Goal: Task Accomplishment & Management: Complete application form

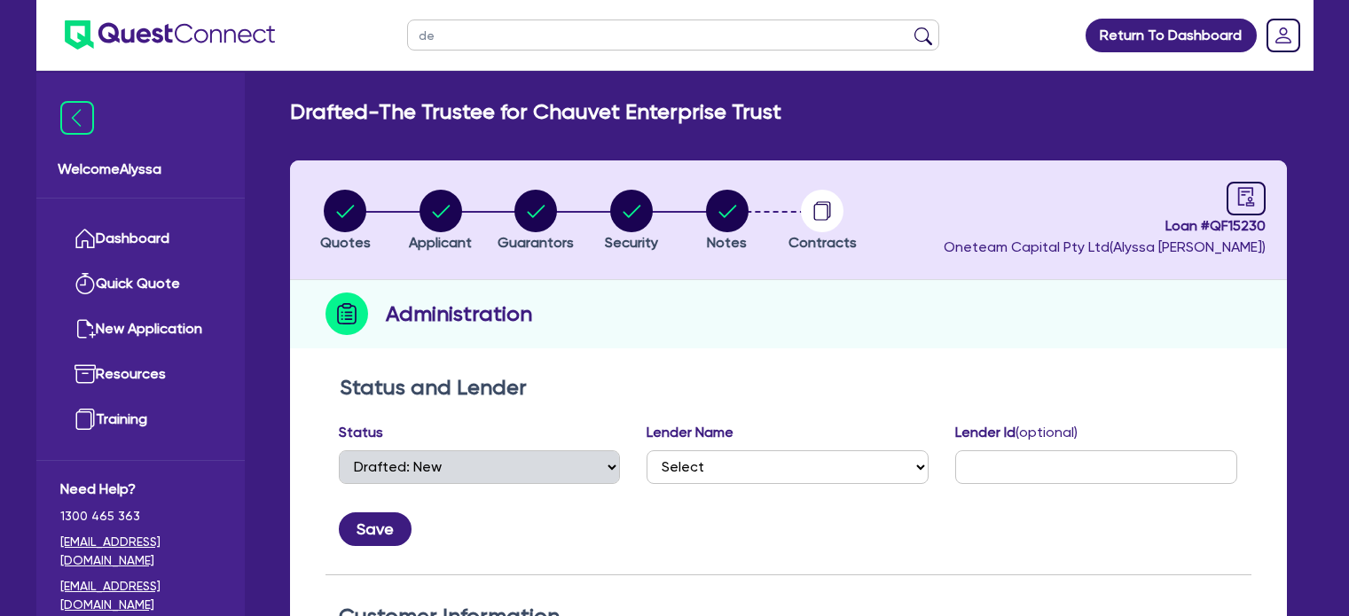
select select "DRAFTED_NEW"
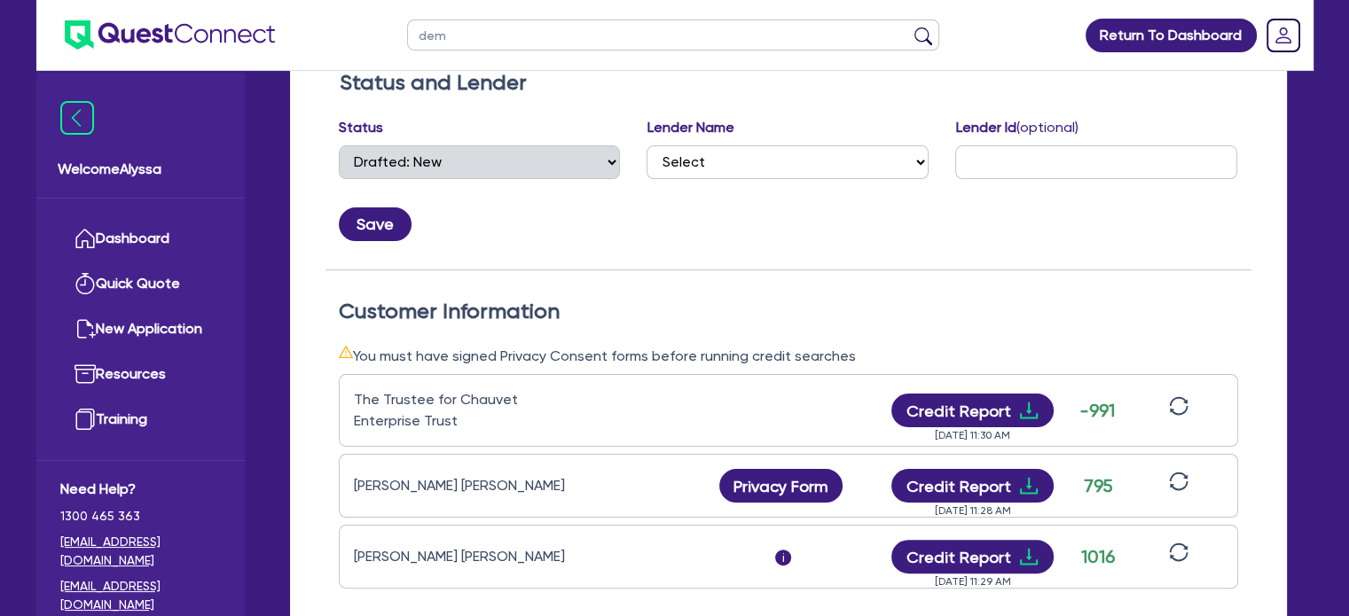
type input "demi"
click button "submit" at bounding box center [923, 39] width 28 height 25
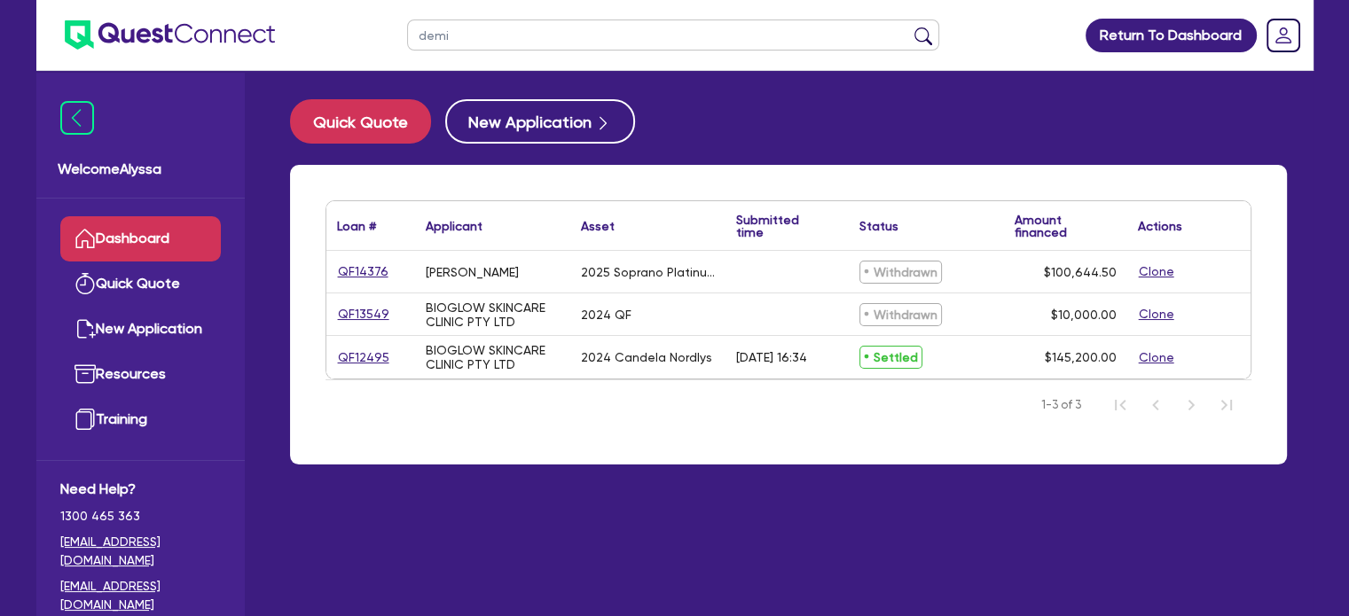
drag, startPoint x: 0, startPoint y: 0, endPoint x: 380, endPoint y: 29, distance: 381.5
click at [380, 29] on header "demi Return To Dashboard Edit Profile Logout" at bounding box center [674, 35] width 1277 height 71
click at [909, 27] on button "submit" at bounding box center [923, 39] width 28 height 25
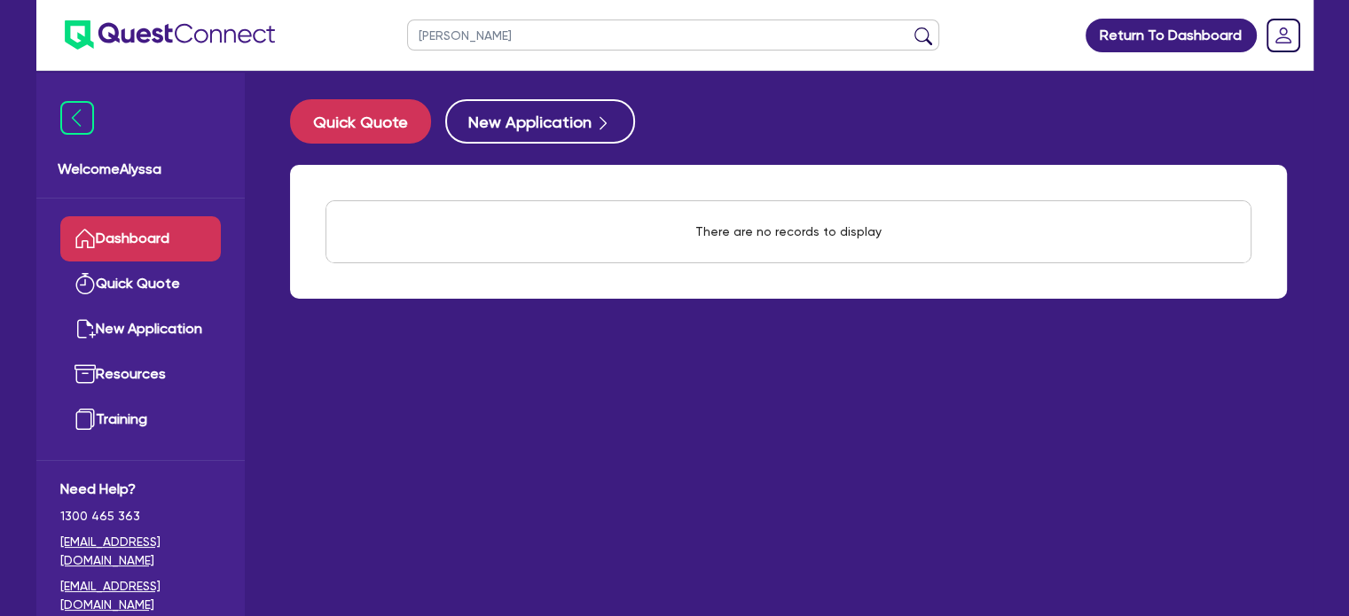
drag, startPoint x: 536, startPoint y: 51, endPoint x: 393, endPoint y: 27, distance: 144.6
click at [393, 27] on ul "[PERSON_NAME]" at bounding box center [672, 35] width 567 height 70
type input "chinsee"
click at [909, 27] on button "submit" at bounding box center [923, 39] width 28 height 25
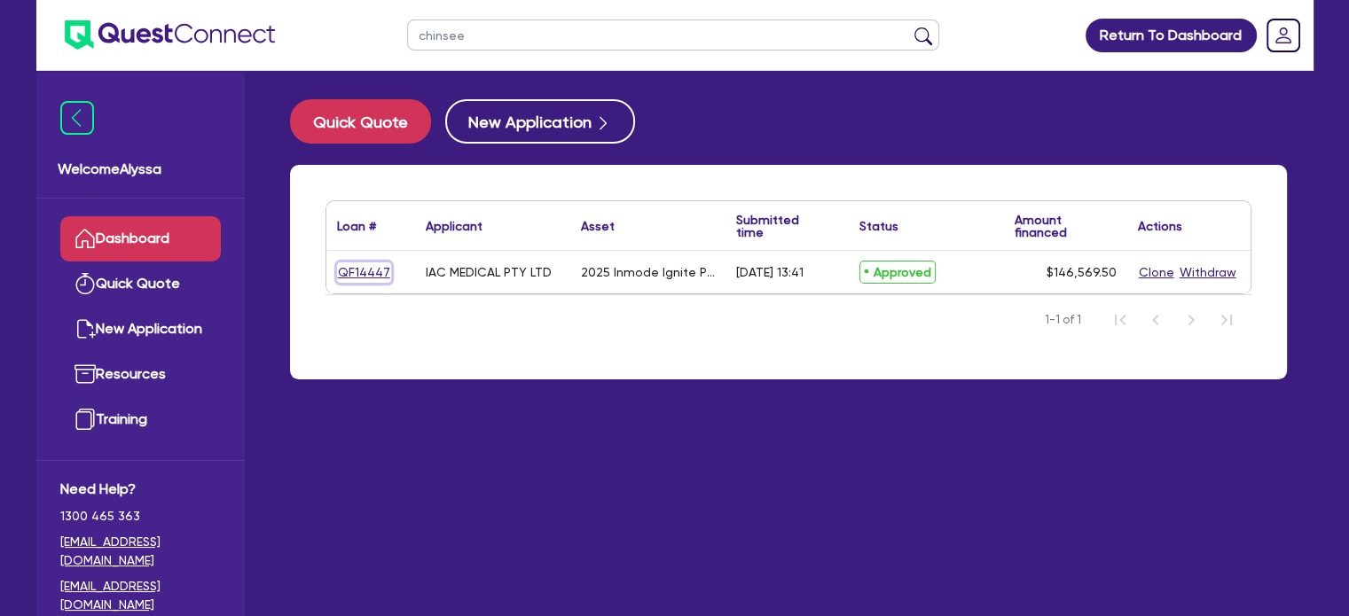
click at [383, 275] on link "QF14447" at bounding box center [364, 272] width 54 height 20
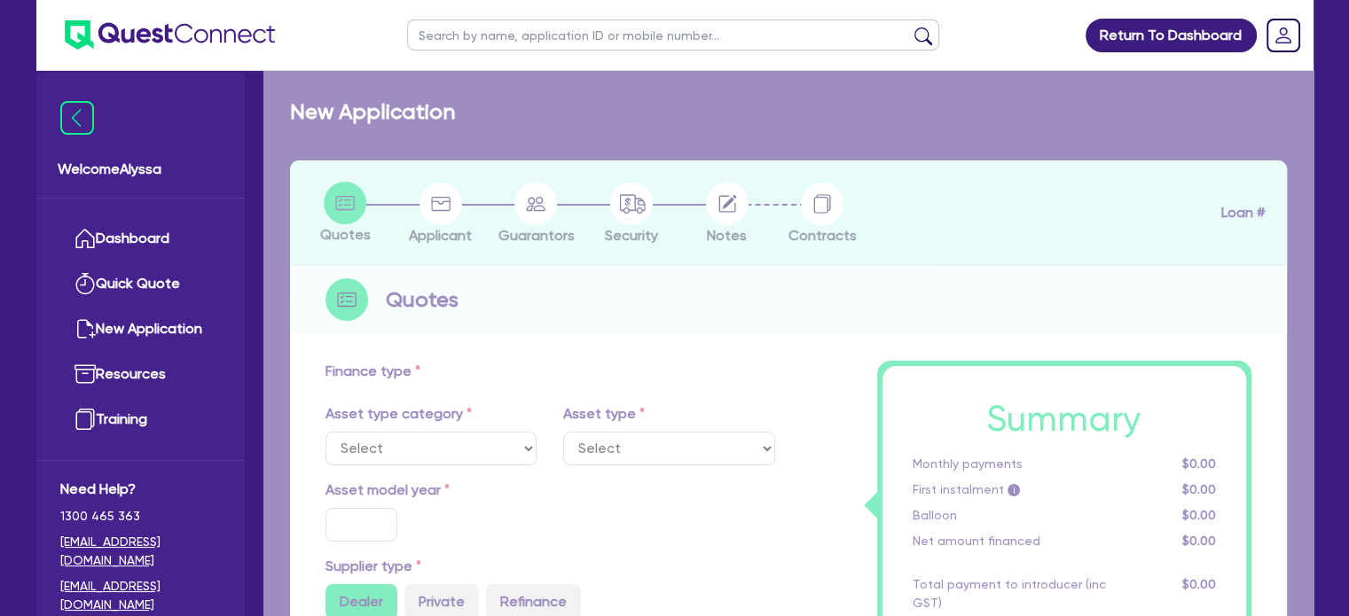
select select "SECONDARY_ASSETS"
type input "2025"
radio input "true"
type input "162,855"
type input "16,285.5"
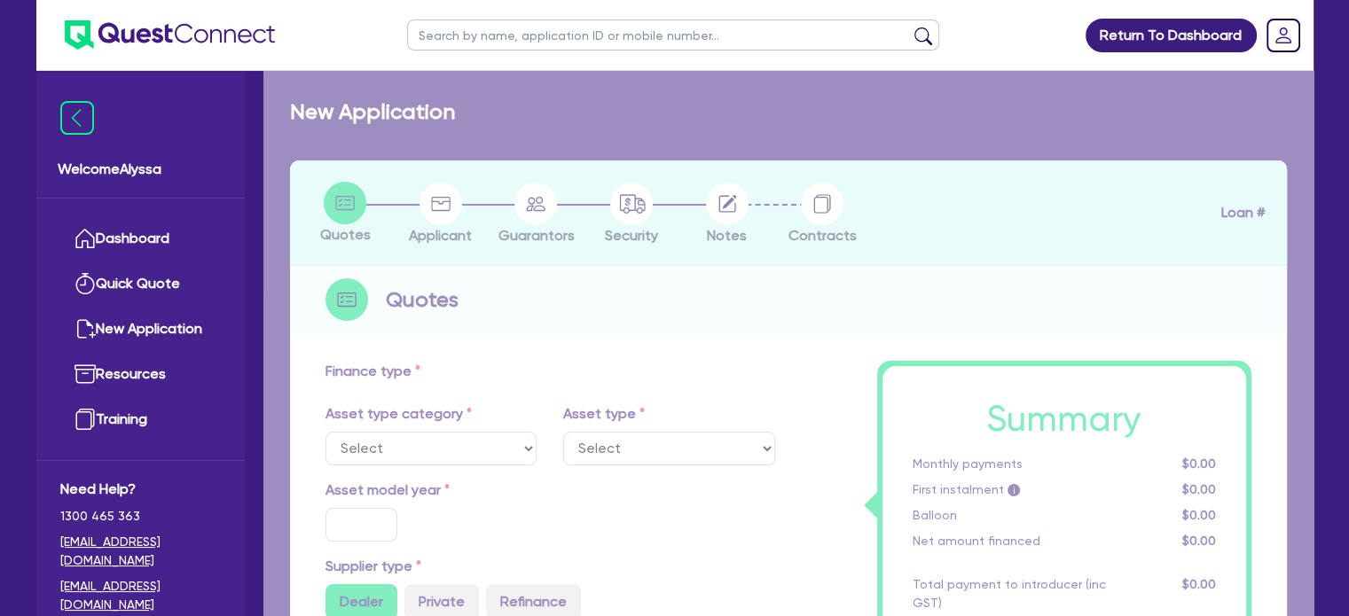
type input "12.95"
select select "MEDICAL_DENTAL_LABORATORY_EQUIPMENT"
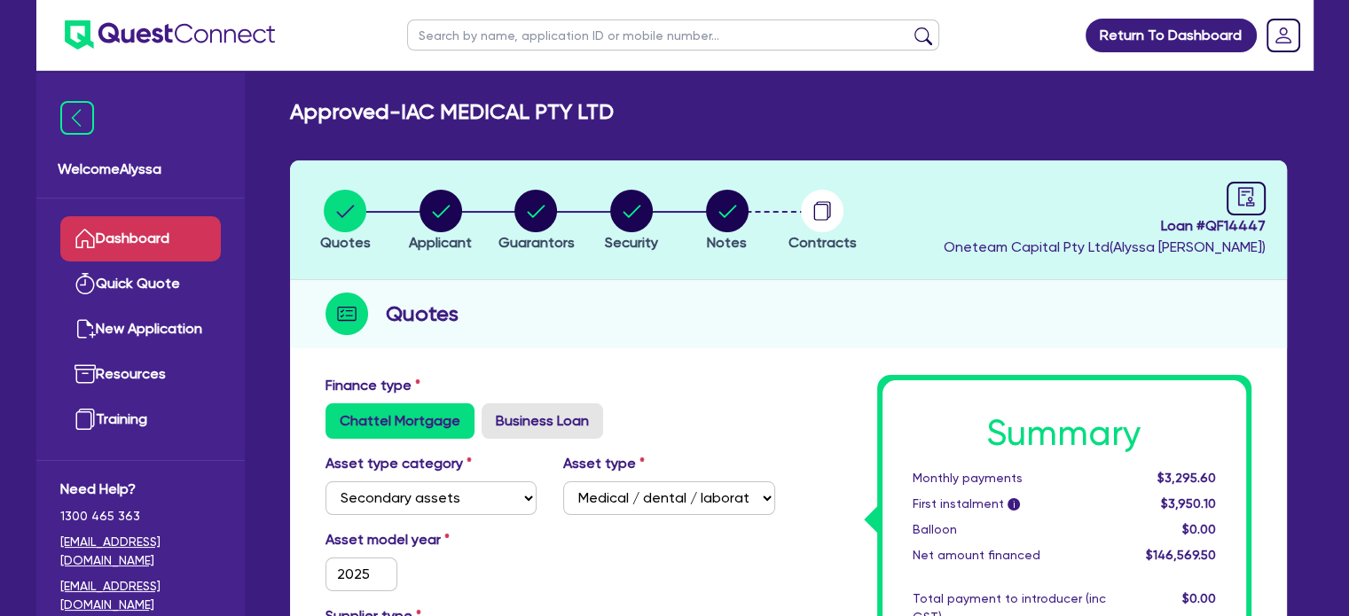
click at [188, 223] on link "Dashboard" at bounding box center [140, 238] width 160 height 45
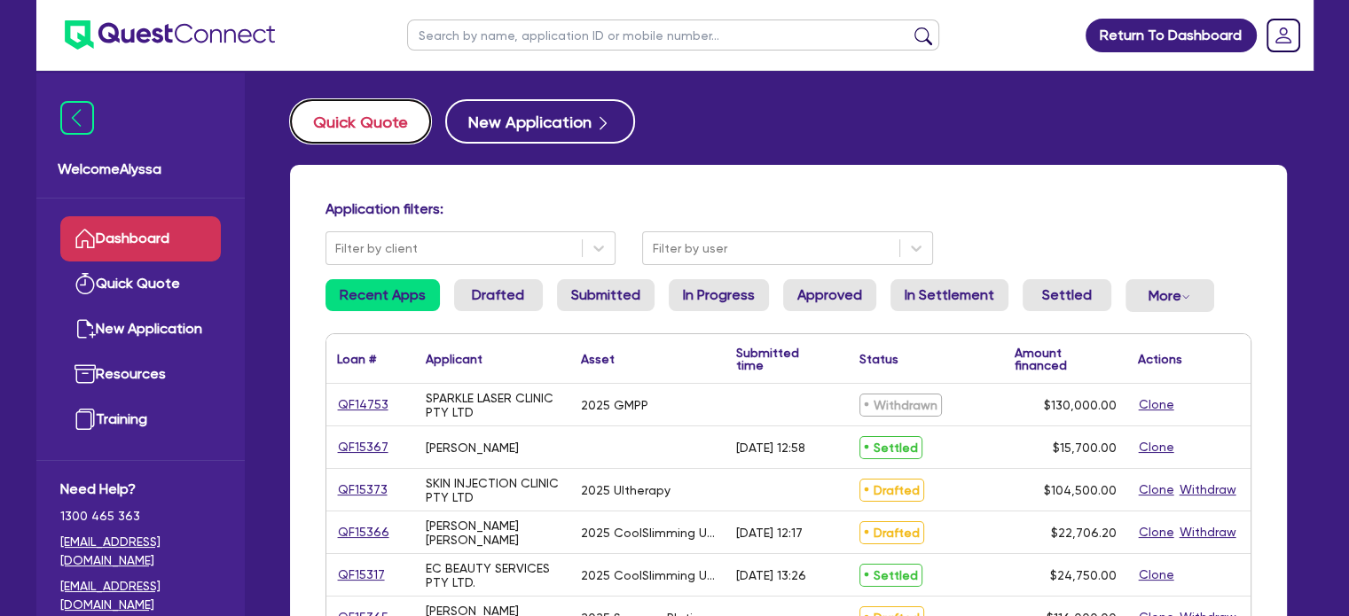
click at [381, 112] on button "Quick Quote" at bounding box center [360, 121] width 141 height 44
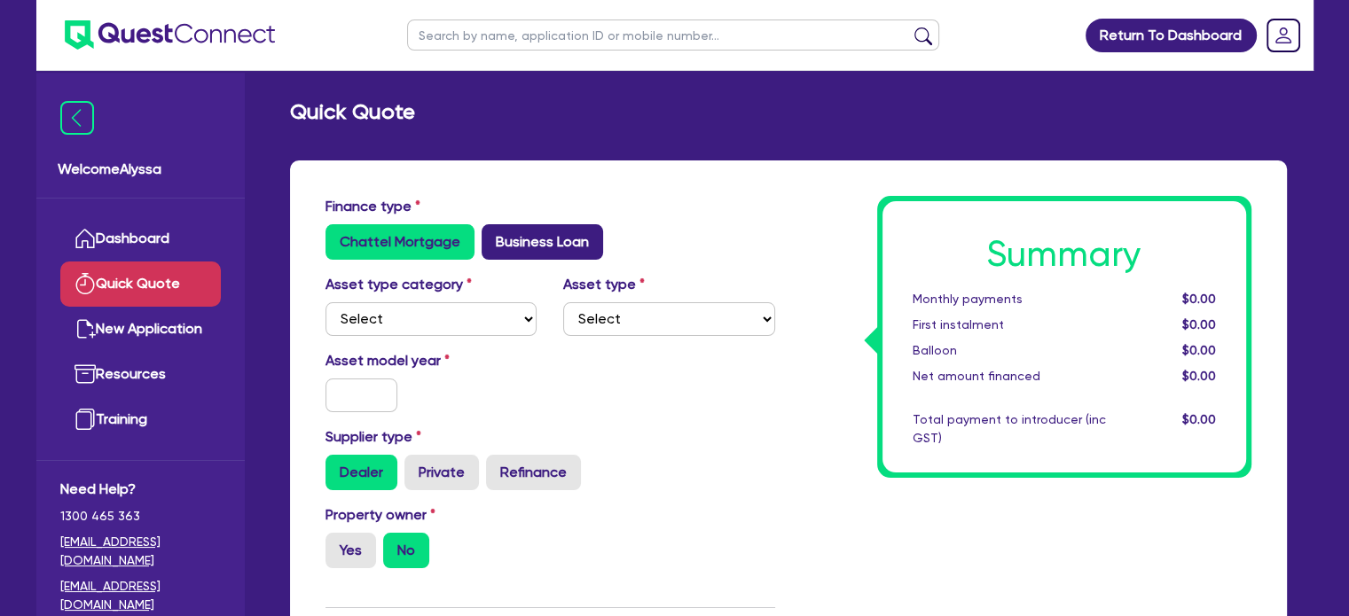
click at [521, 253] on label "Business Loan" at bounding box center [541, 241] width 121 height 35
click at [493, 236] on input "Business Loan" at bounding box center [487, 230] width 12 height 12
radio input "true"
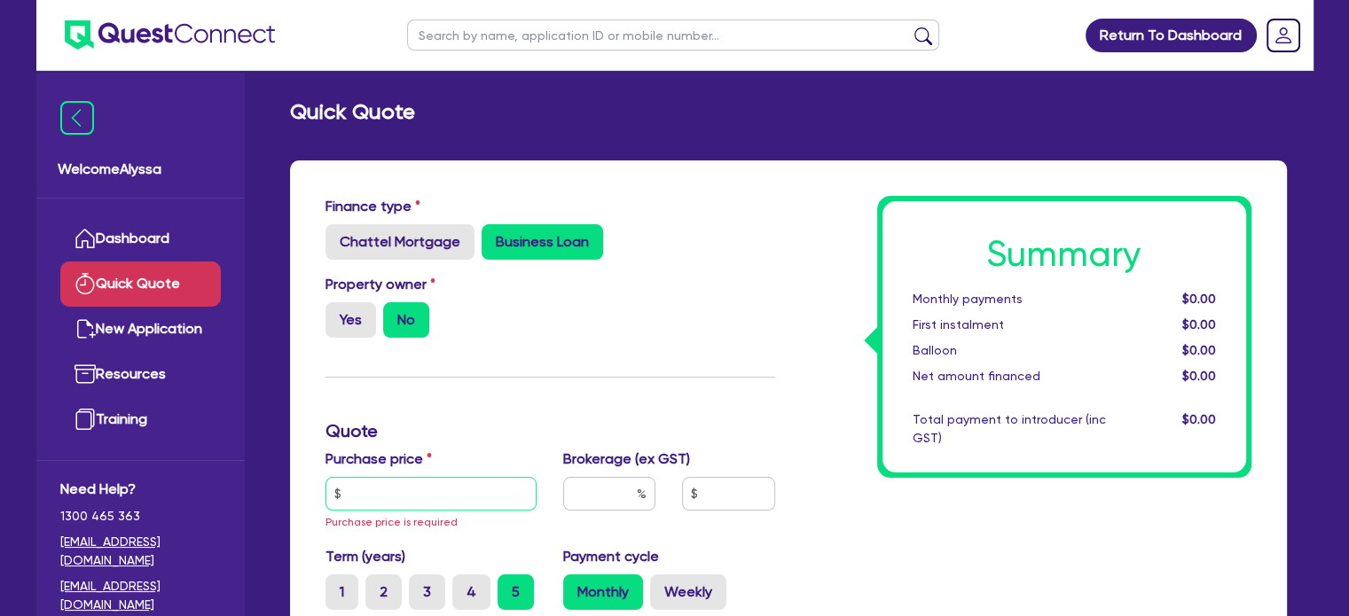
click at [389, 478] on input "text" at bounding box center [431, 494] width 212 height 34
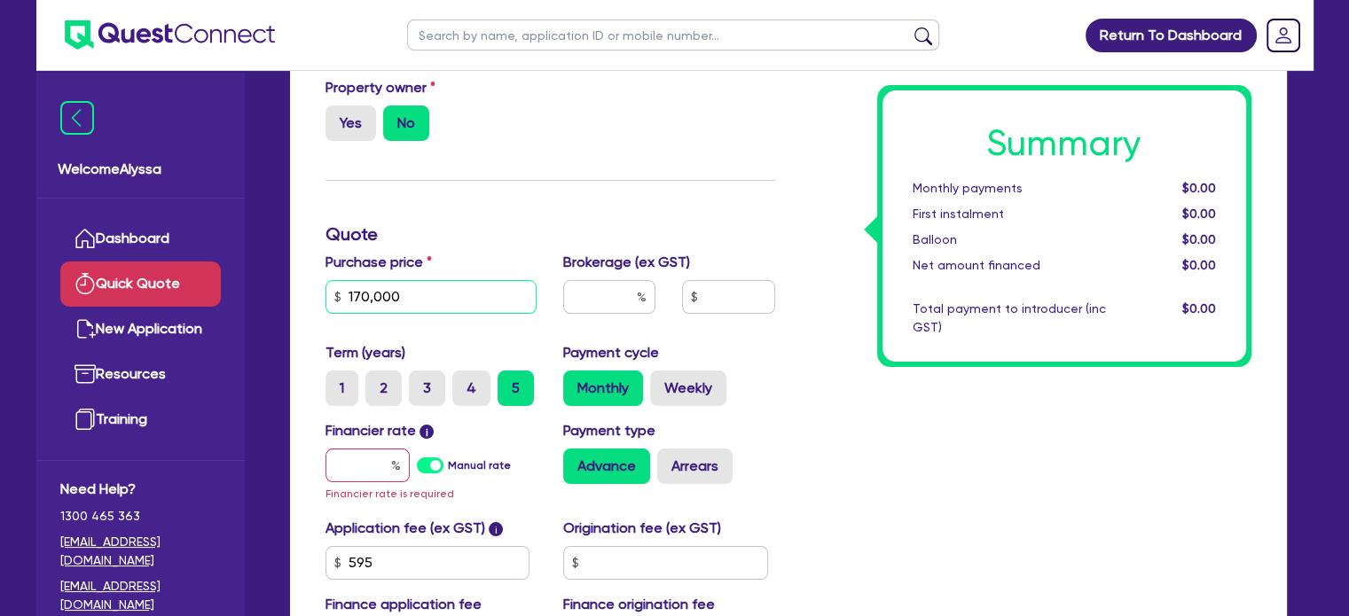
scroll to position [238, 0]
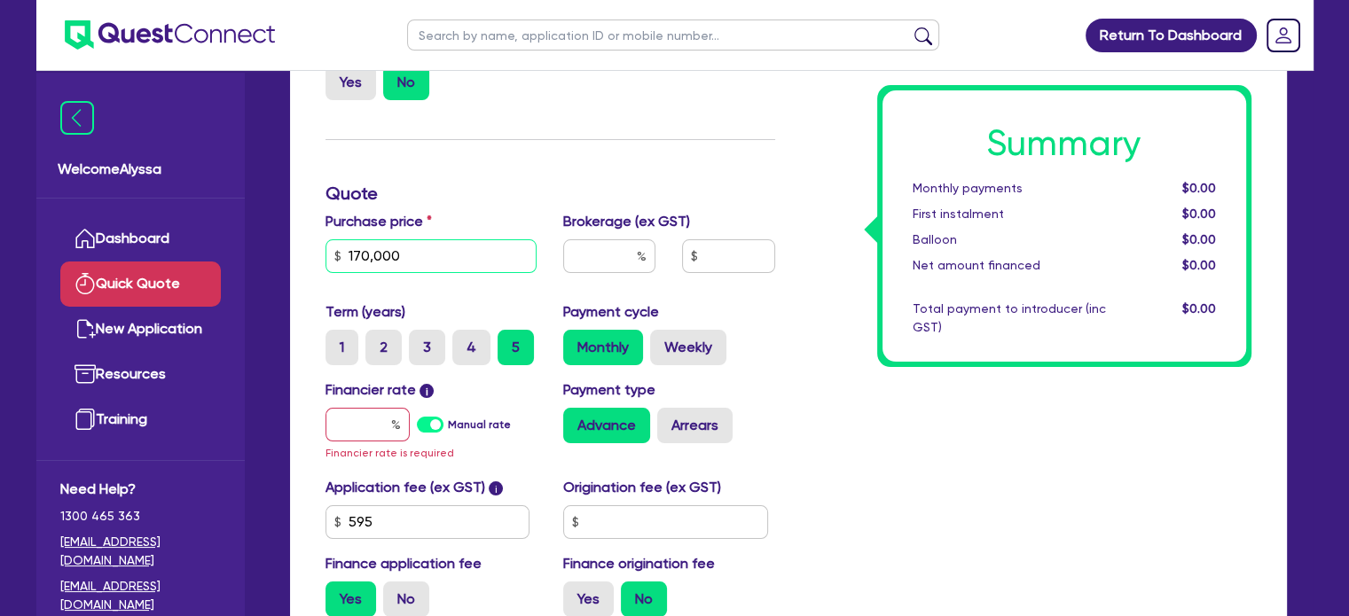
type input "170,000"
click at [601, 246] on input "text" at bounding box center [609, 256] width 92 height 34
type input "4"
click at [362, 425] on input "text" at bounding box center [367, 425] width 84 height 34
type input "1"
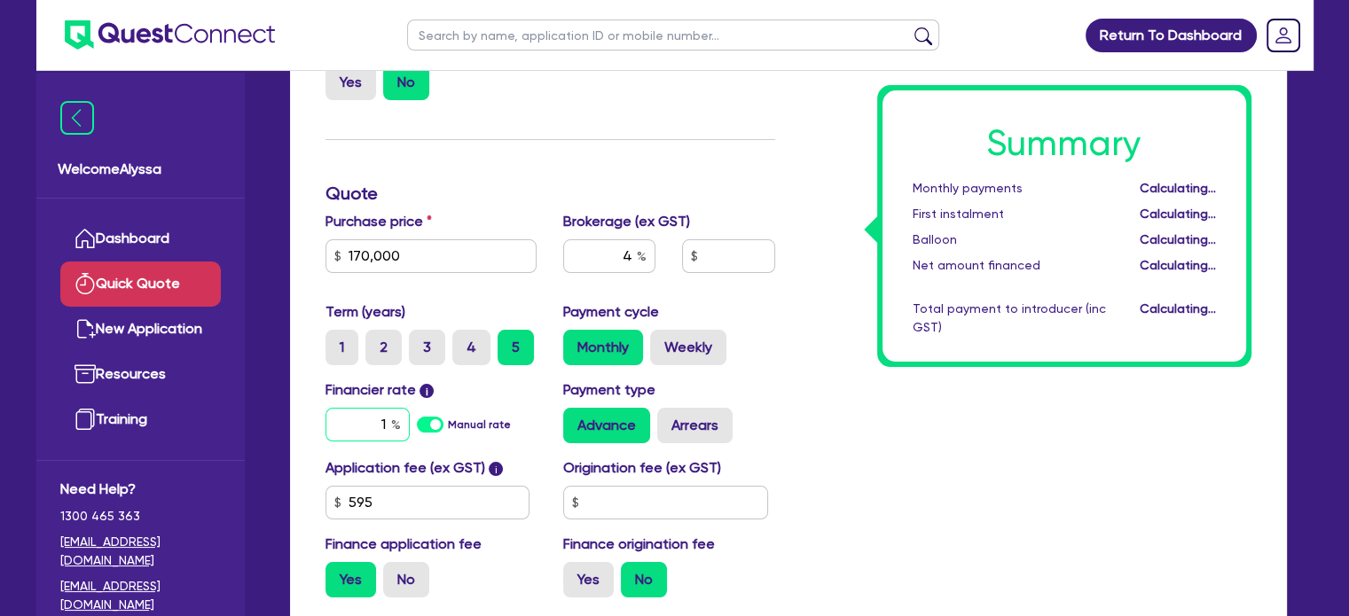
type input "6,826.18"
type input "11"
type input "6,826.18"
click at [982, 506] on div "Summary Monthly payments Calculating... First instalment Calculating... Balloon…" at bounding box center [1026, 285] width 476 height 654
click at [170, 284] on link "Quick Quote" at bounding box center [140, 284] width 160 height 45
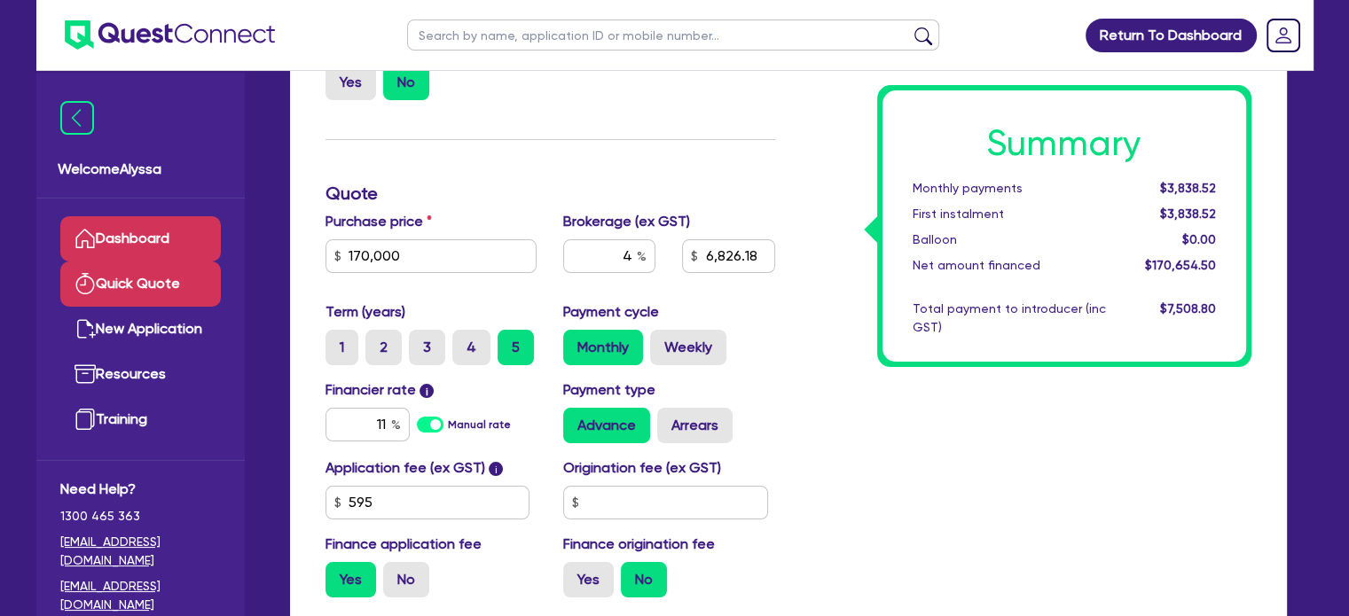
click at [103, 252] on link "Dashboard" at bounding box center [140, 238] width 160 height 45
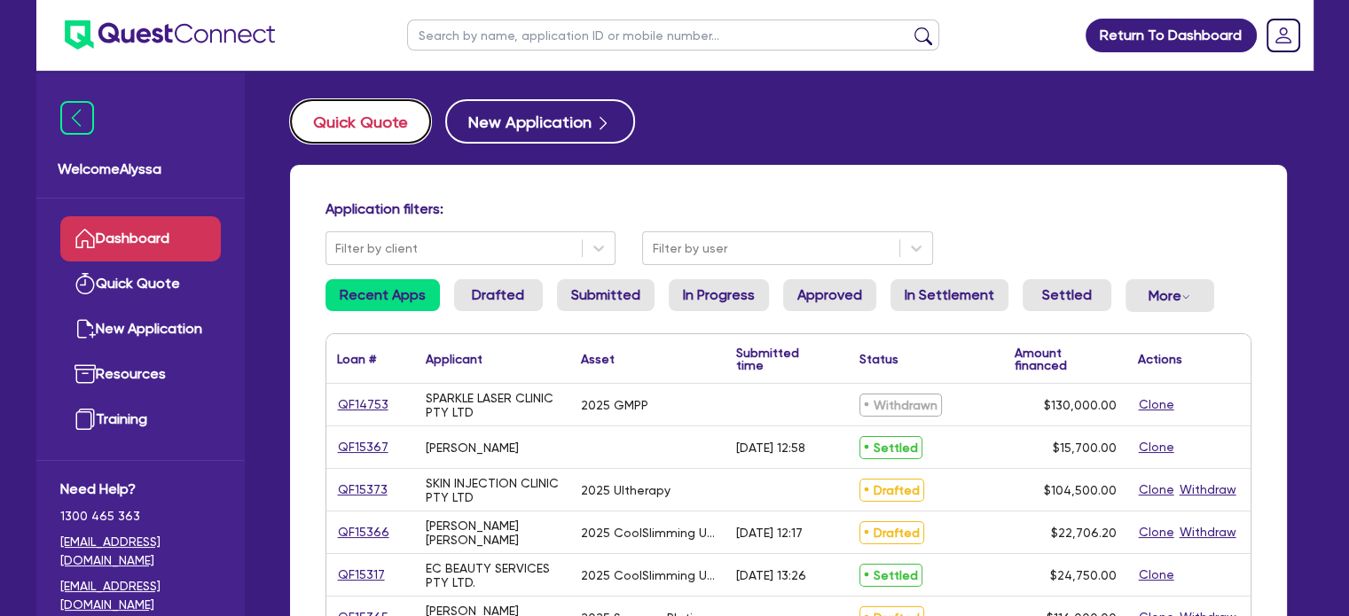
click at [367, 123] on button "Quick Quote" at bounding box center [360, 121] width 141 height 44
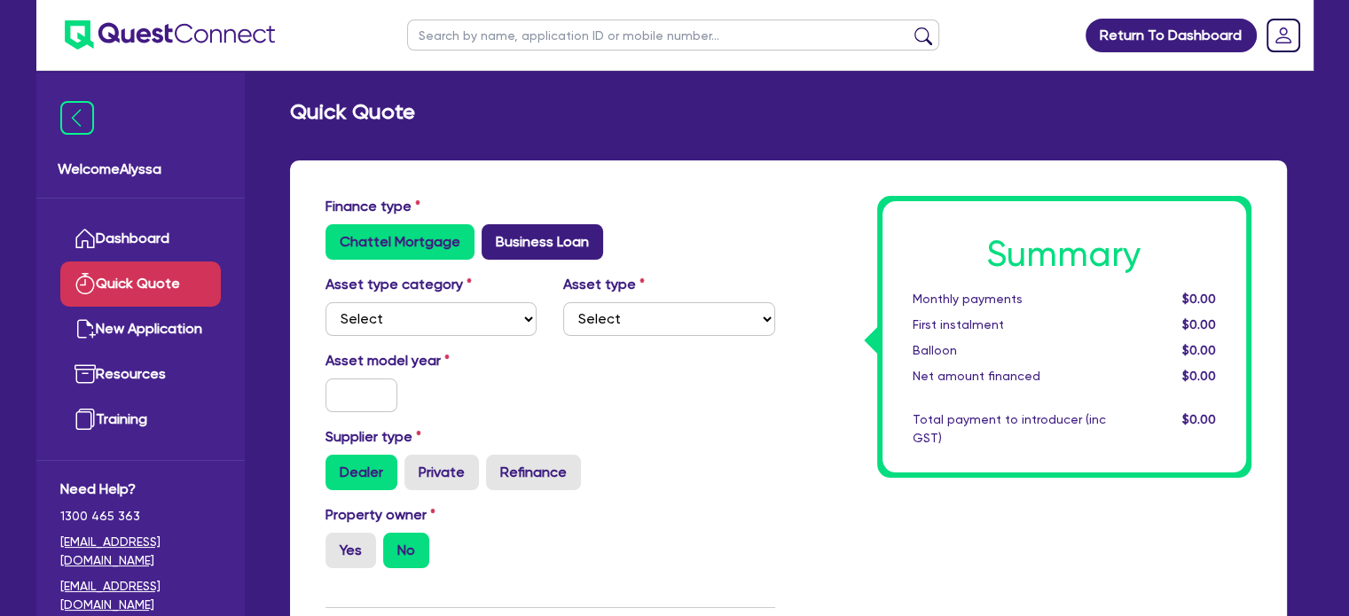
click at [548, 247] on label "Business Loan" at bounding box center [541, 241] width 121 height 35
click at [493, 236] on input "Business Loan" at bounding box center [487, 230] width 12 height 12
radio input "true"
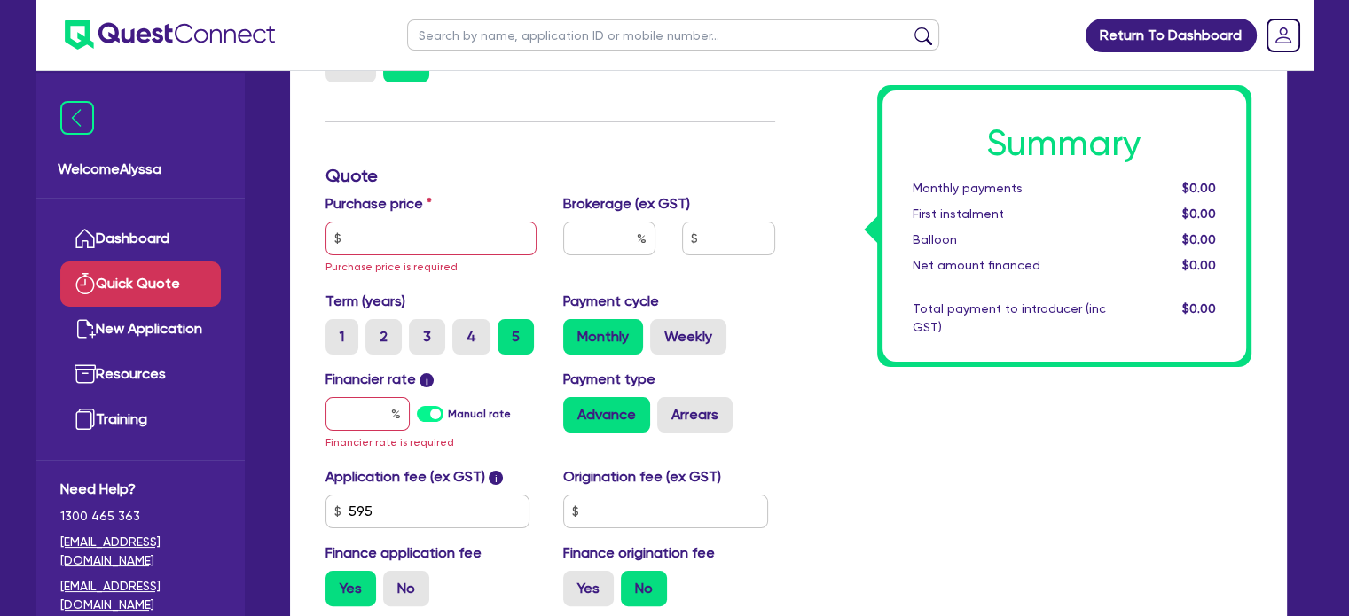
scroll to position [257, 0]
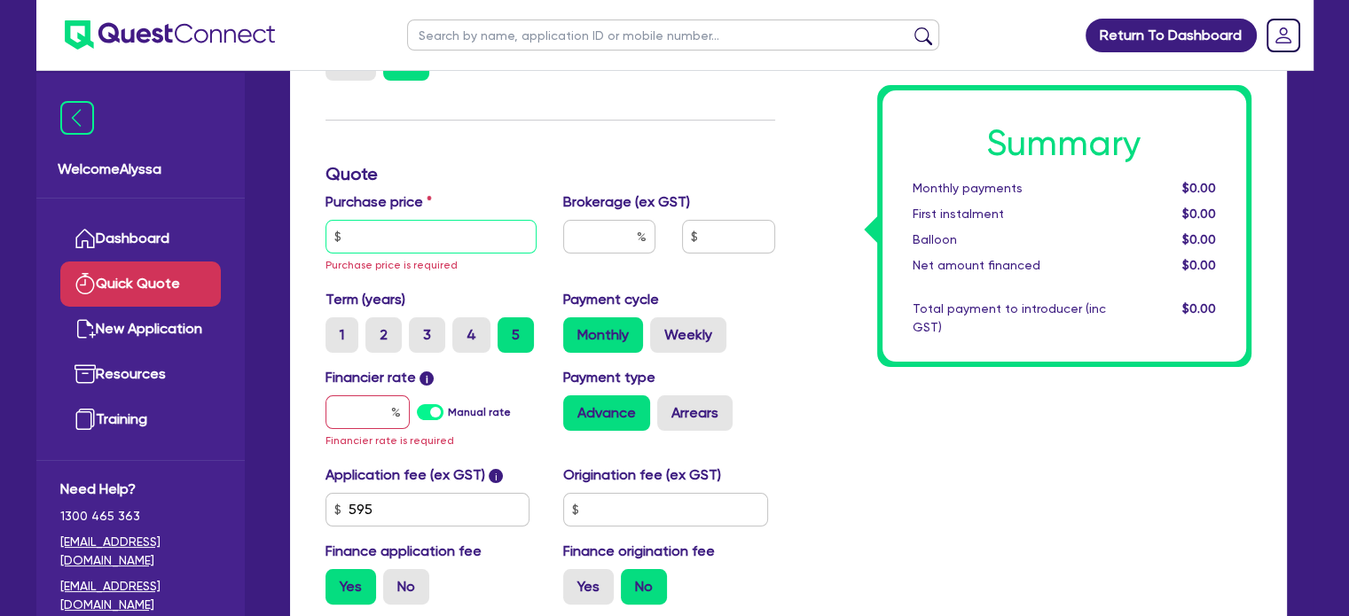
click at [489, 234] on input "text" at bounding box center [431, 237] width 212 height 34
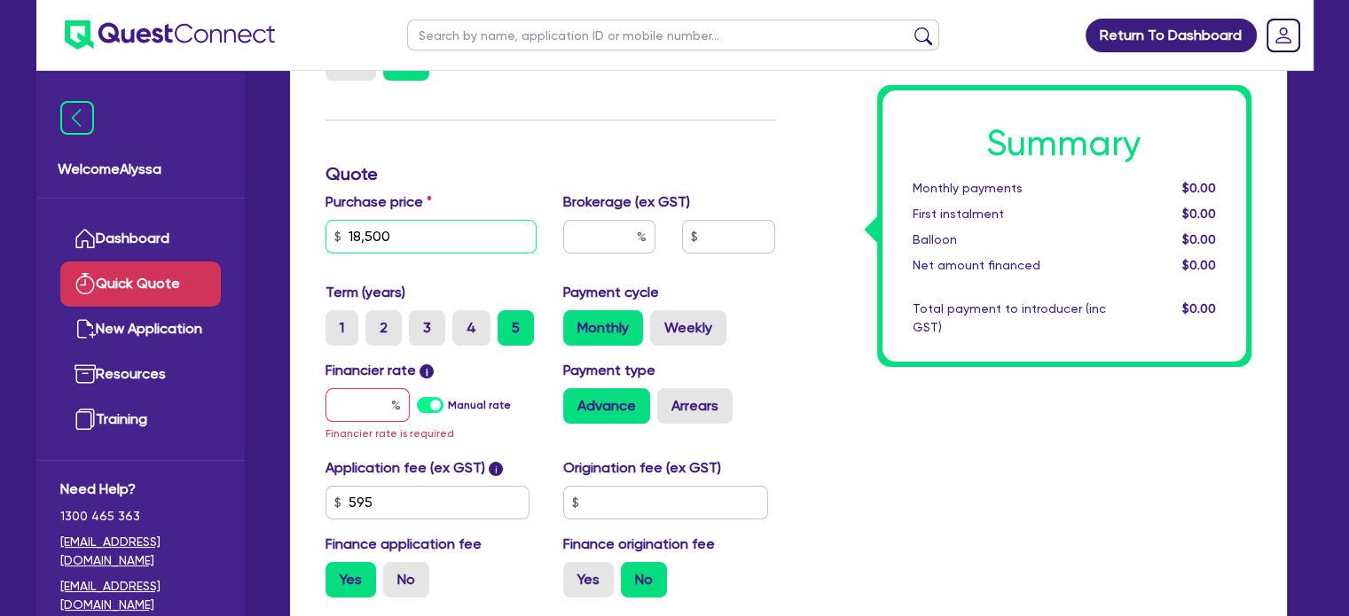
type input "18,500"
click at [378, 411] on input "text" at bounding box center [367, 405] width 84 height 34
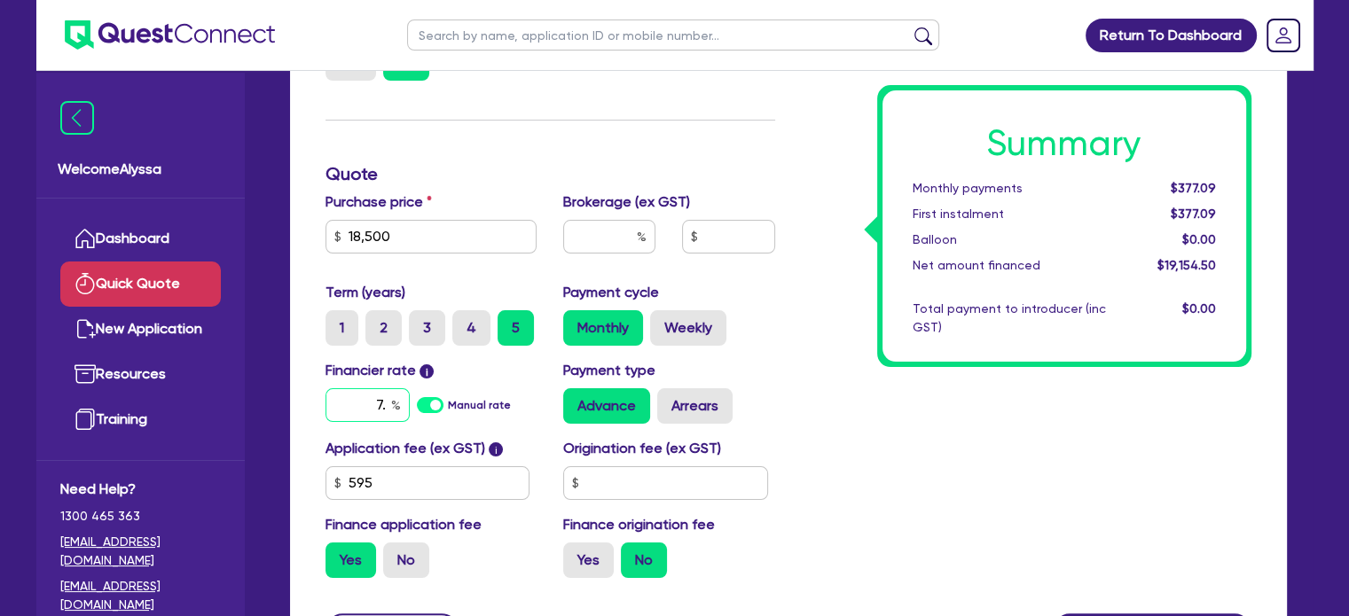
type input "7"
type input "18"
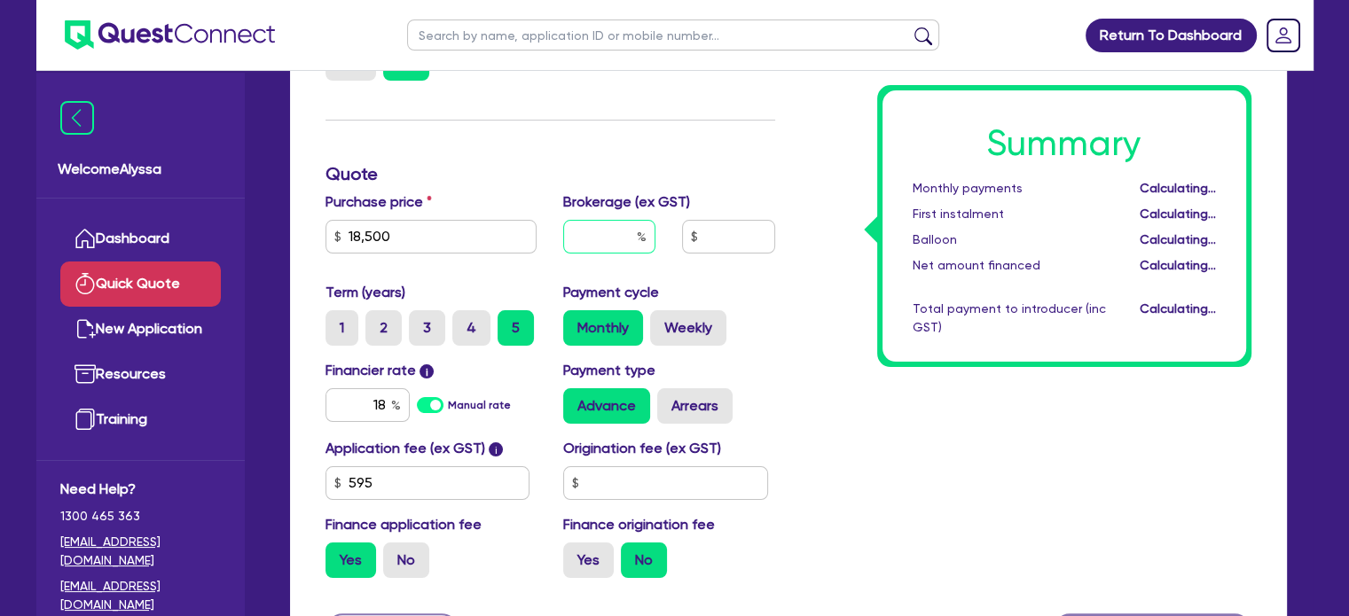
click at [613, 233] on input "text" at bounding box center [609, 237] width 92 height 34
type input "4"
type input "5"
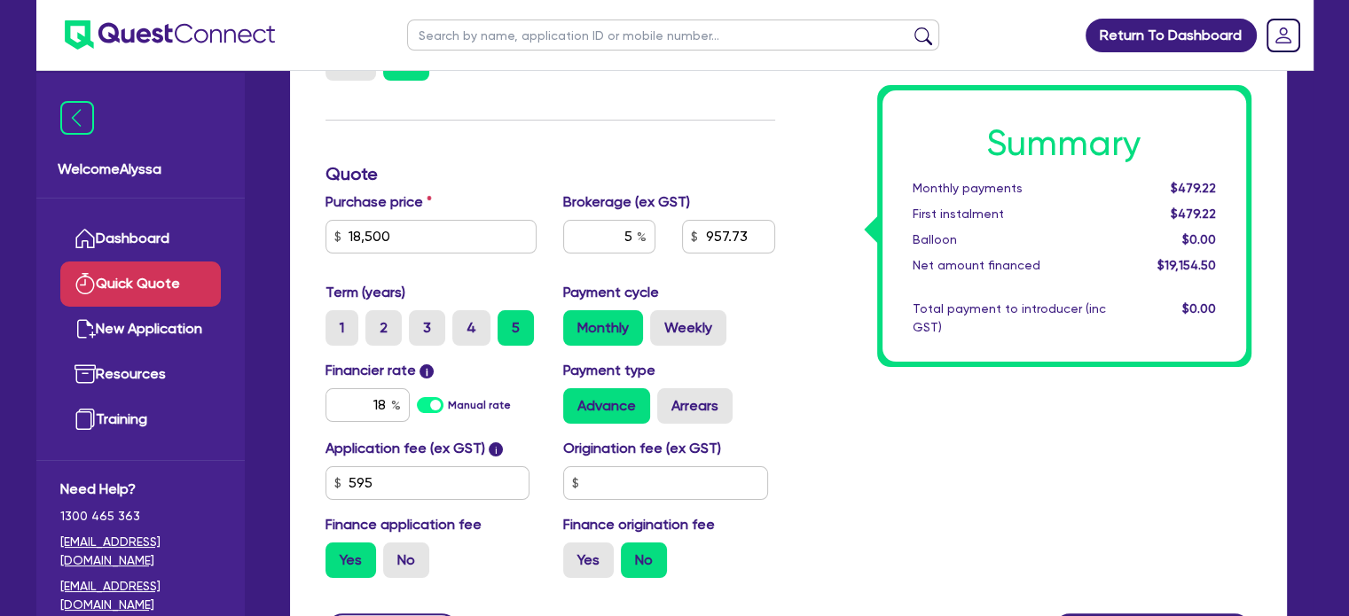
click at [790, 329] on div "Summary Monthly payments $479.22 First instalment $479.22 Balloon $0.00 Net amo…" at bounding box center [1026, 266] width 476 height 654
click at [731, 231] on input "957.73" at bounding box center [728, 237] width 92 height 34
type input "1,500"
type input "7.85"
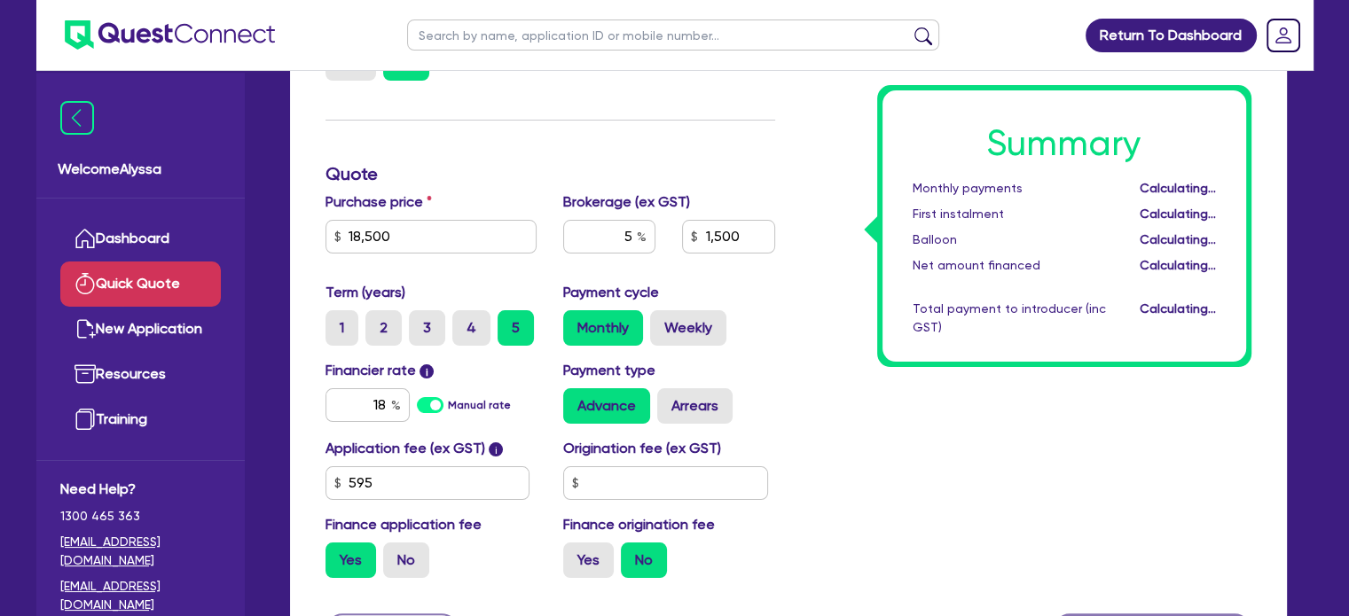
type input "1,500"
click at [823, 356] on div "Summary Monthly payments Calculating... First instalment Calculating... Balloon…" at bounding box center [1026, 266] width 476 height 654
click at [381, 410] on input "18" at bounding box center [367, 405] width 84 height 34
type input "7.49"
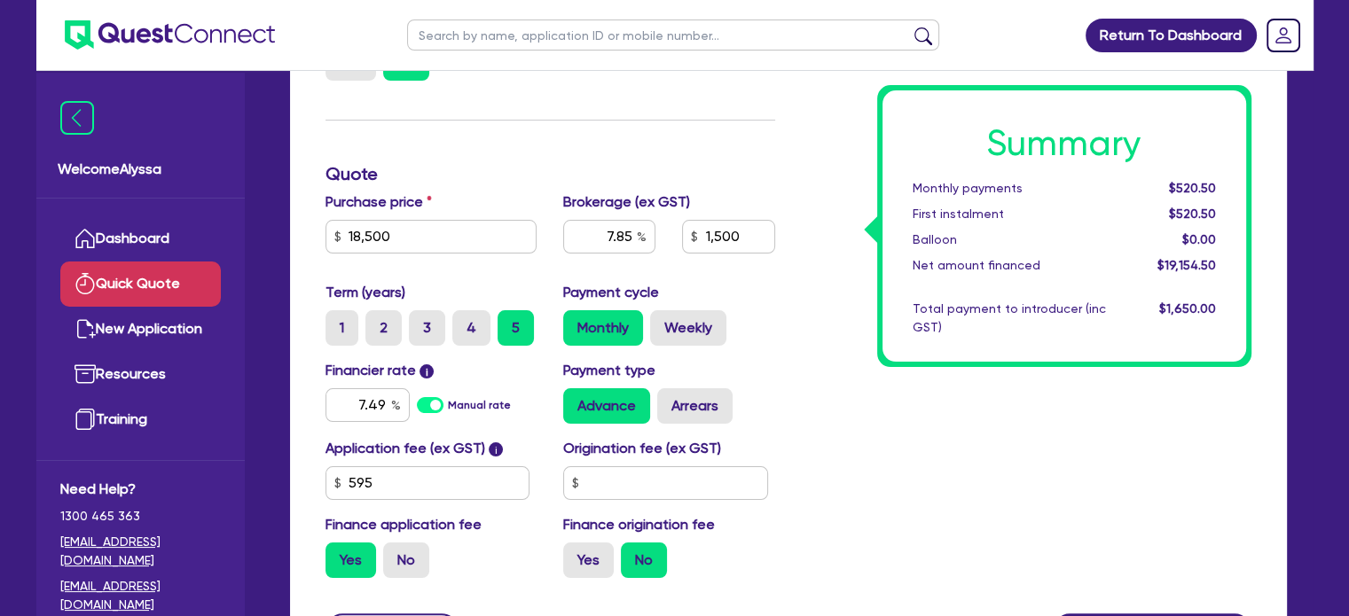
type input "7.85"
type input "1,500"
type input "7.85"
type input "1,500"
click at [735, 395] on div "Advance Arrears" at bounding box center [669, 405] width 212 height 35
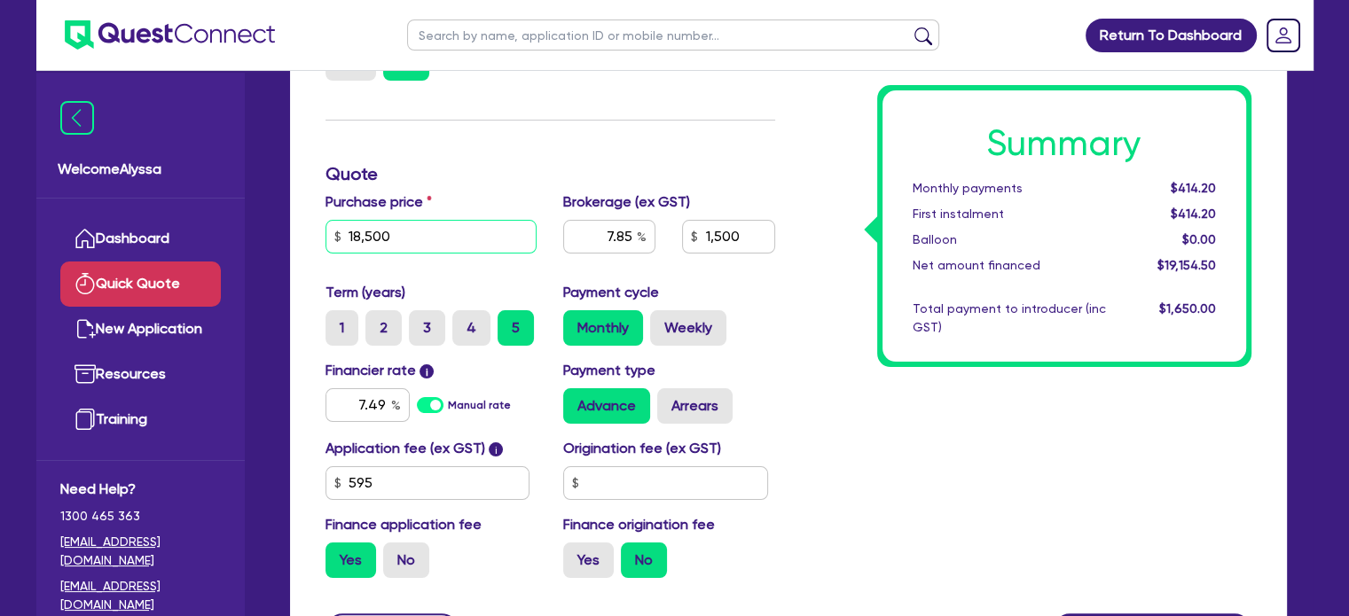
click at [439, 236] on input "18,500" at bounding box center [431, 237] width 212 height 34
type input "25,000"
type input "7.85"
type input "1,500"
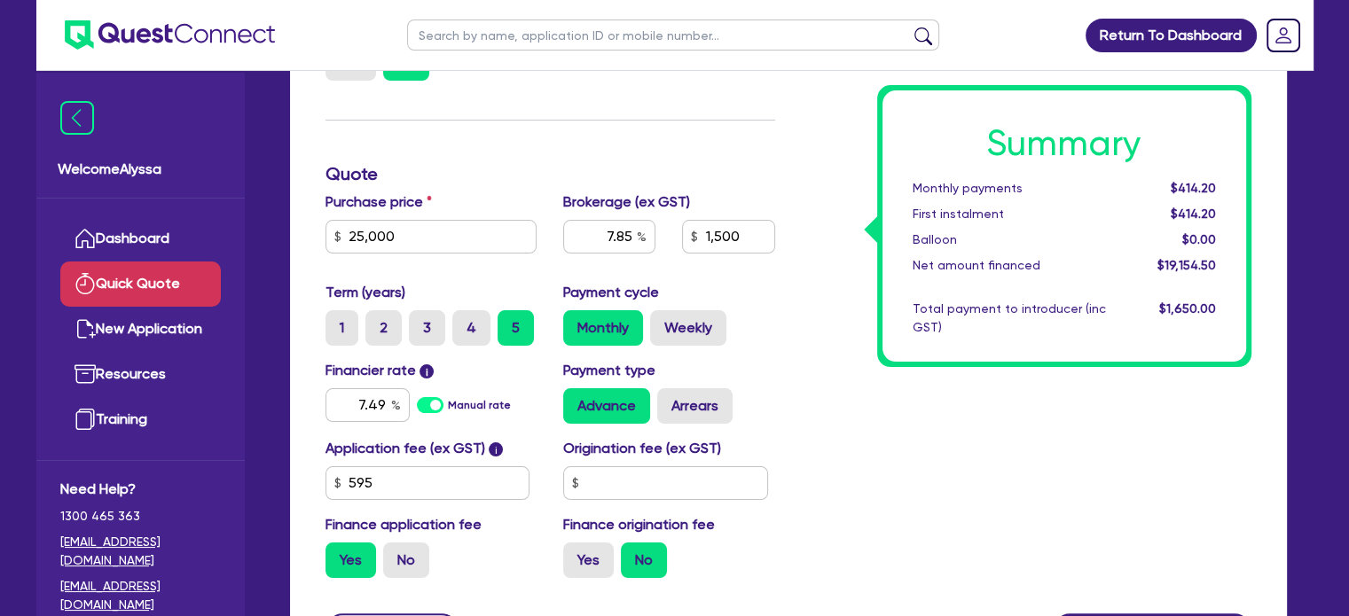
type input "5.86"
type input "1,500"
click at [504, 122] on div "Finance type Chattel Mortgage Business Loan Asset type category Select Cars and…" at bounding box center [550, 266] width 476 height 654
click at [404, 247] on input "25,000" at bounding box center [431, 237] width 212 height 34
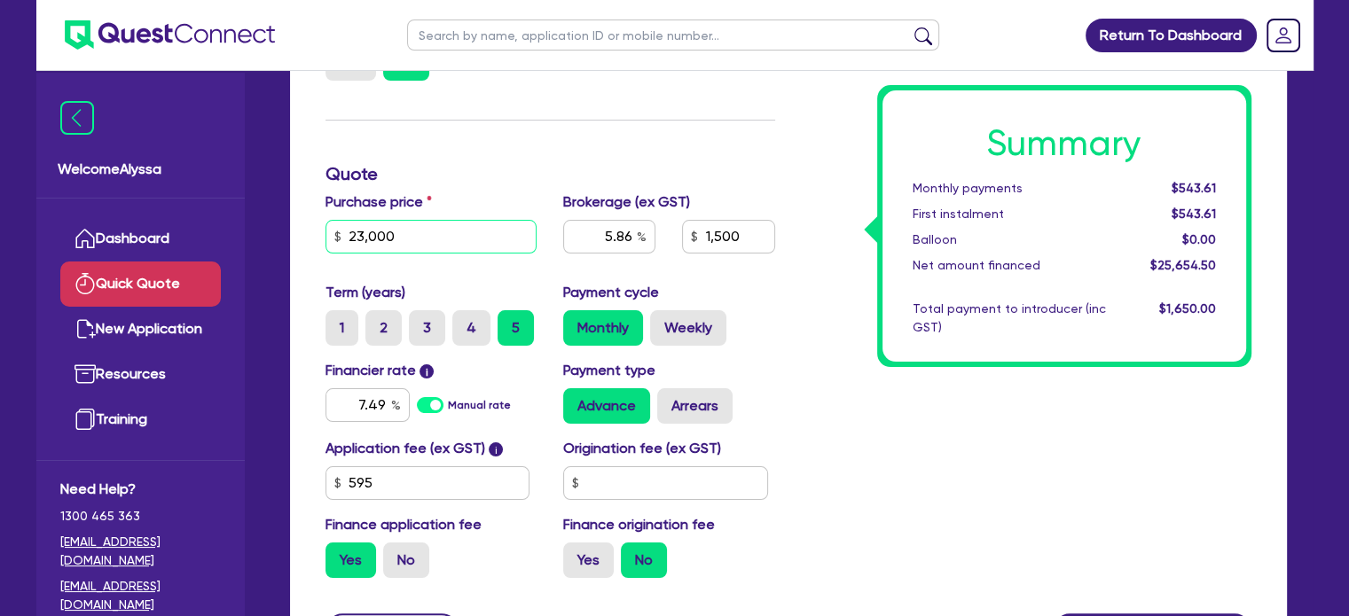
type input "23,000"
type input "5.86"
type input "1,500"
type input "6.35"
type input "1,500"
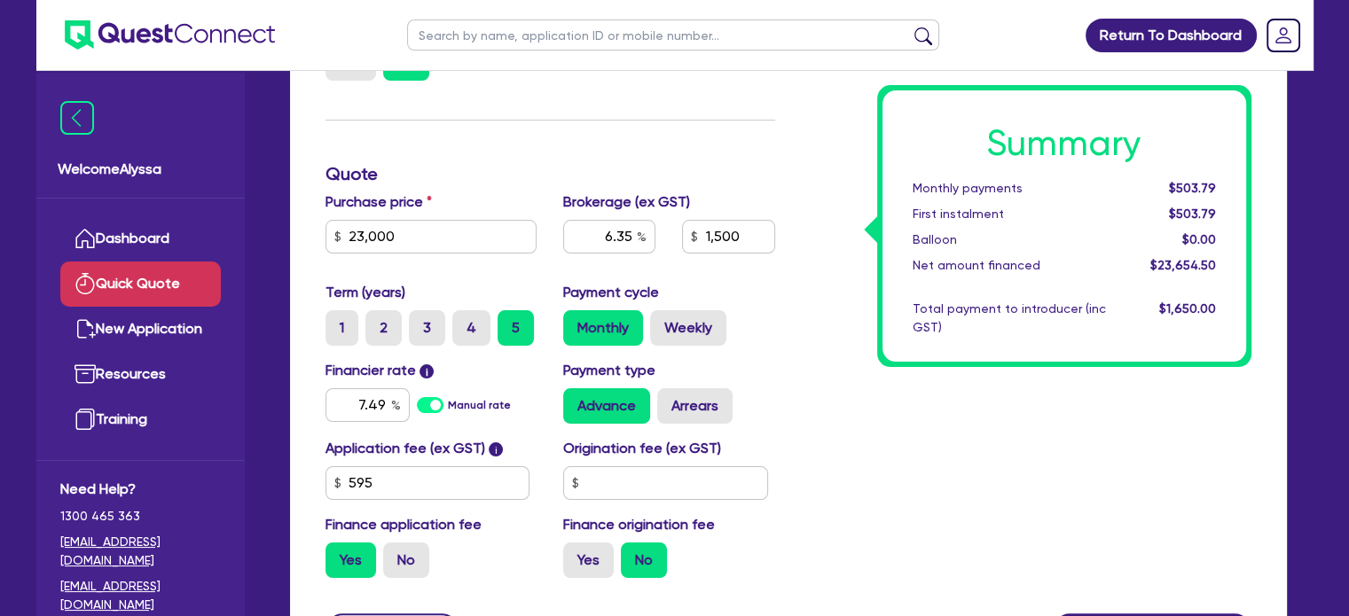
click at [526, 155] on div "Finance type Chattel Mortgage Business Loan Asset type category Select Cars and…" at bounding box center [550, 266] width 476 height 654
click at [427, 238] on input "23,000" at bounding box center [431, 237] width 212 height 34
type input "24,000"
type input "6.35"
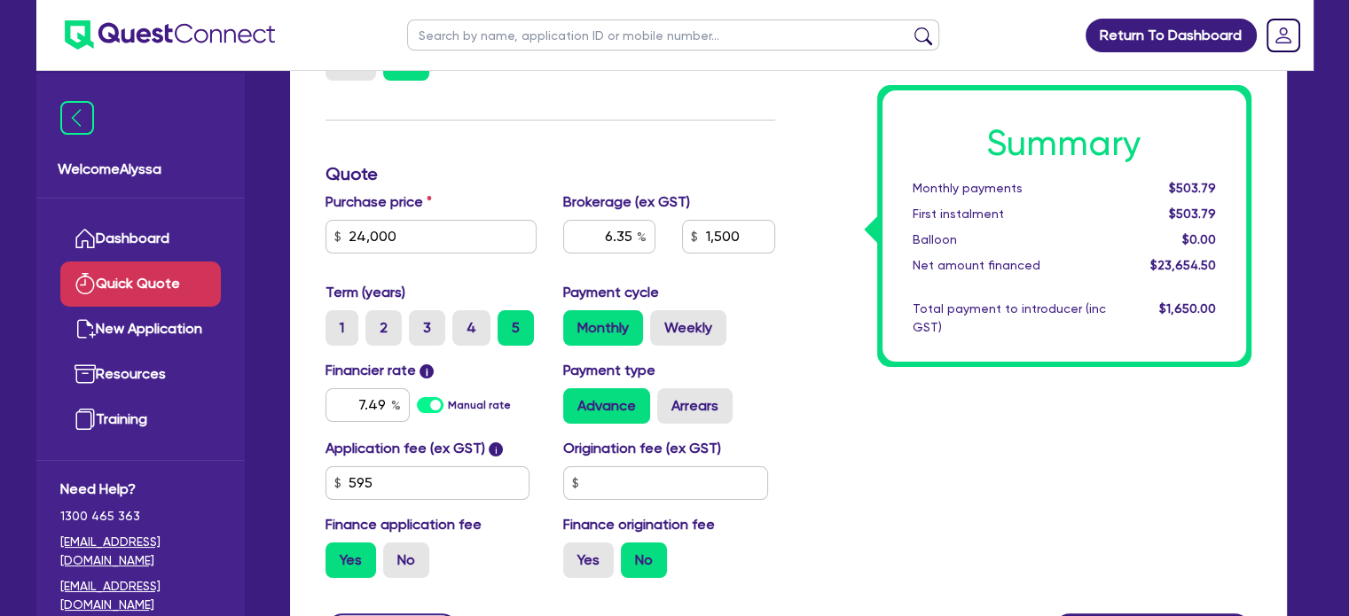
type input "1,500"
type input "6.09"
type input "1,500"
click at [495, 177] on h3 "Quote" at bounding box center [550, 173] width 450 height 21
click at [432, 169] on h3 "Quote" at bounding box center [550, 173] width 450 height 21
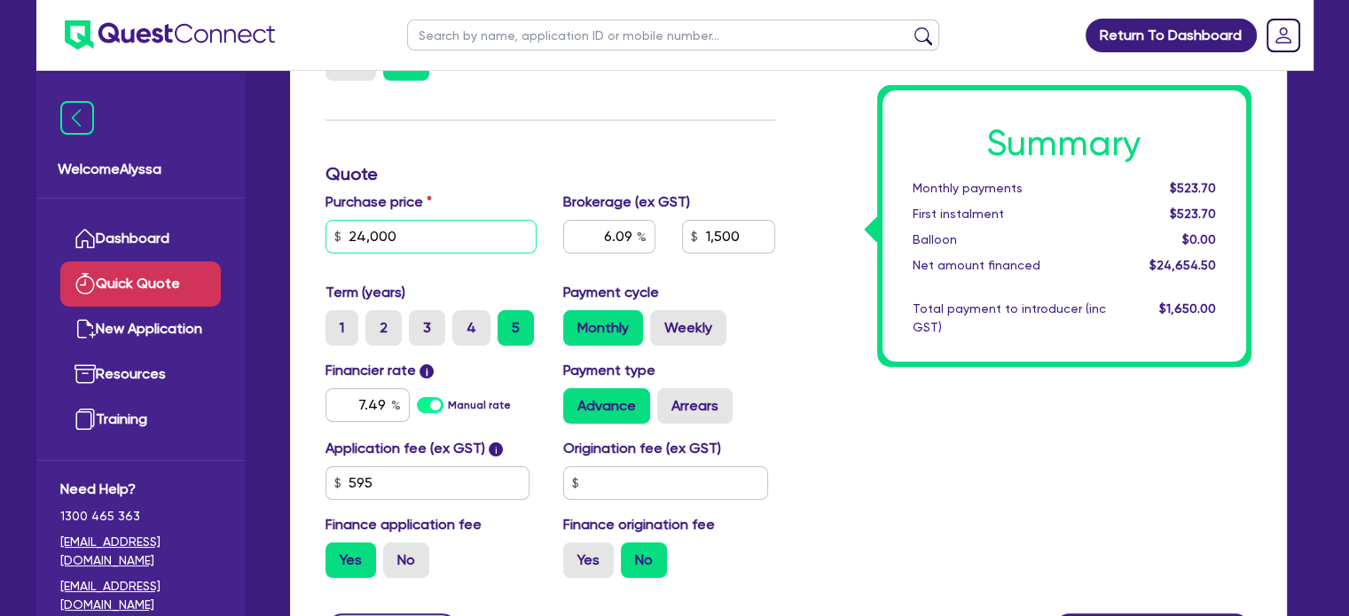
click at [427, 230] on input "24,000" at bounding box center [431, 237] width 212 height 34
type input "16,500"
type input "6.09"
type input "1,500"
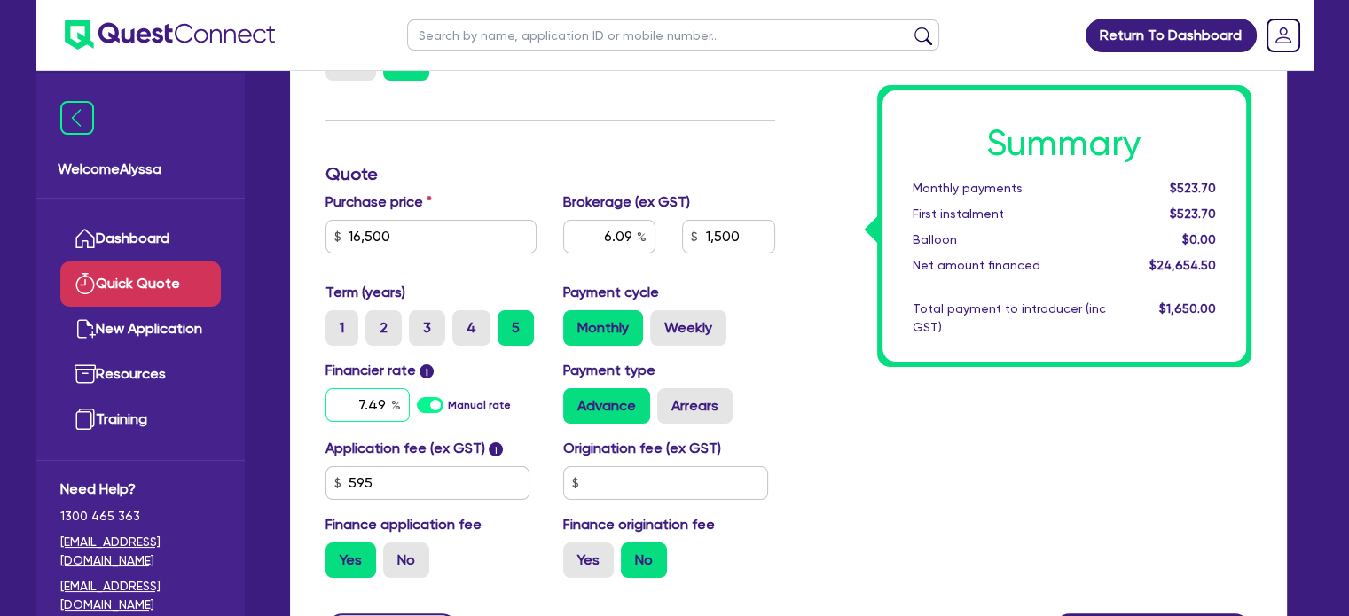
click at [380, 400] on input "7.49" at bounding box center [367, 405] width 84 height 34
type input "8.77"
type input "1,500"
click at [380, 400] on input "7.49" at bounding box center [367, 405] width 84 height 34
type input "19"
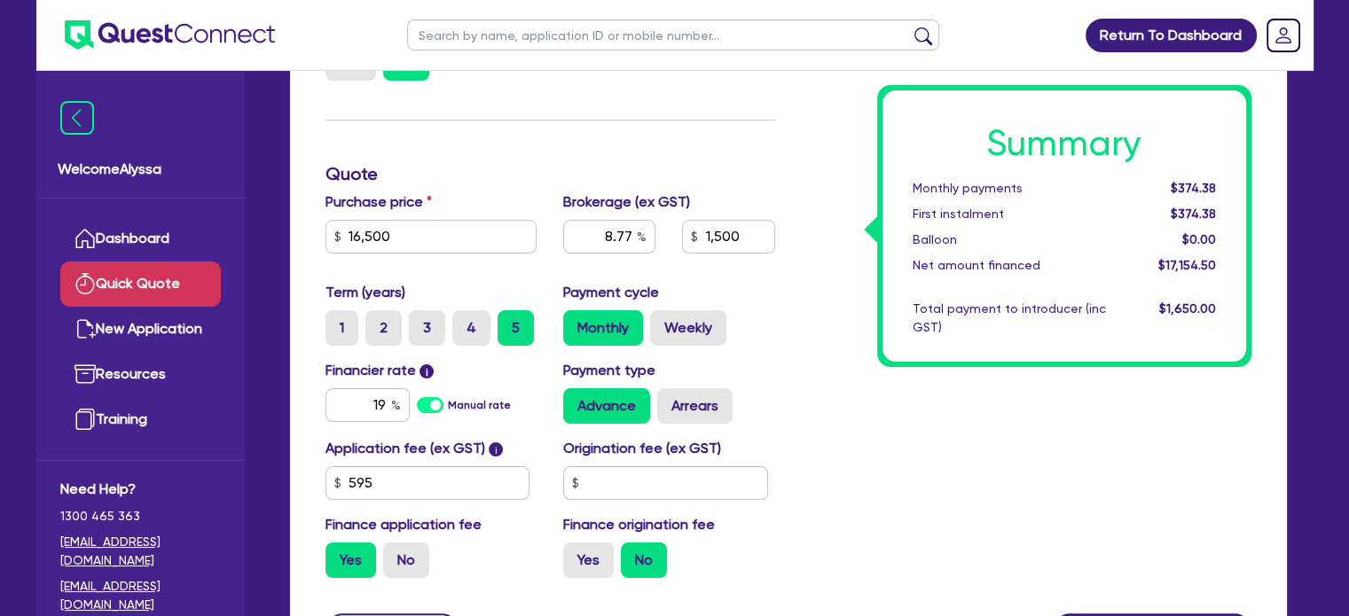
type input "8.77"
type input "1,500"
type input "8.77"
type input "1,500"
click at [448, 155] on div "Finance type Chattel Mortgage Business Loan Asset type category Select Cars and…" at bounding box center [550, 266] width 476 height 654
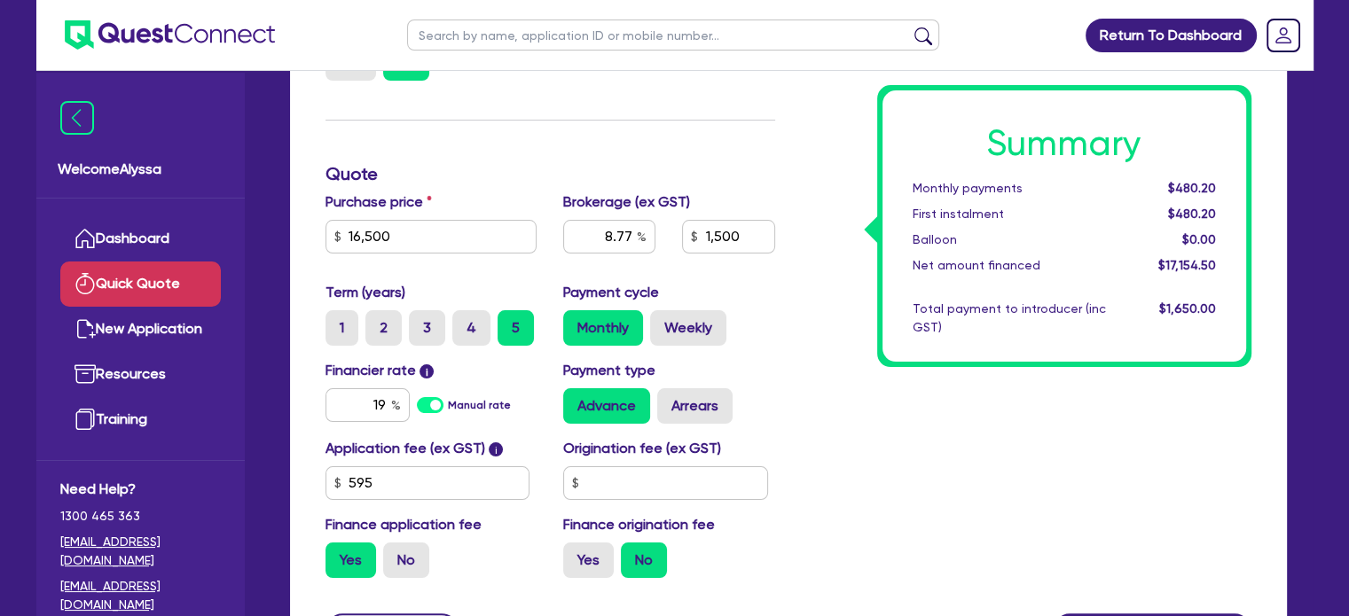
click at [870, 412] on div "Summary Monthly payments $480.20 First instalment $480.20 Balloon $0.00 Net amo…" at bounding box center [1026, 266] width 476 height 654
click at [391, 403] on div "19" at bounding box center [367, 405] width 84 height 34
type input "8.77"
type input "1,500"
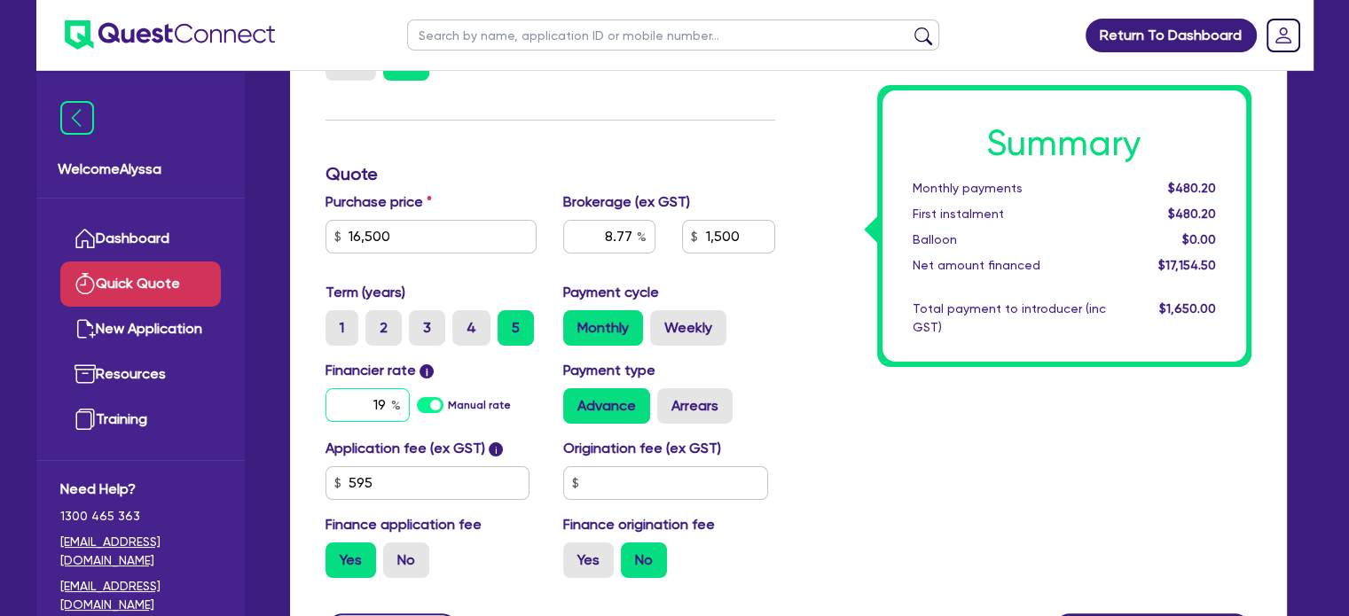
type input "7"
type input "8.77"
type input "1,500"
type input "7.49"
type input "8.77"
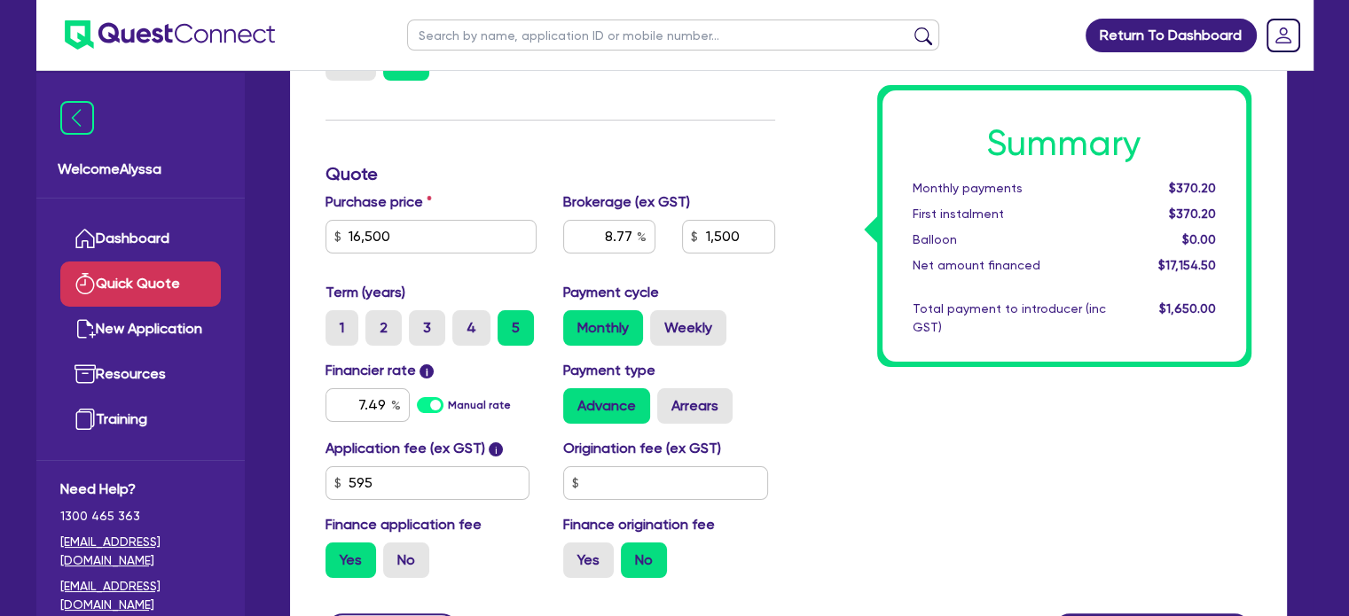
type input "1,500"
click at [429, 182] on h3 "Quote" at bounding box center [550, 173] width 450 height 21
type input "8.77"
type input "1,500"
click at [416, 233] on input "16,500" at bounding box center [431, 237] width 212 height 34
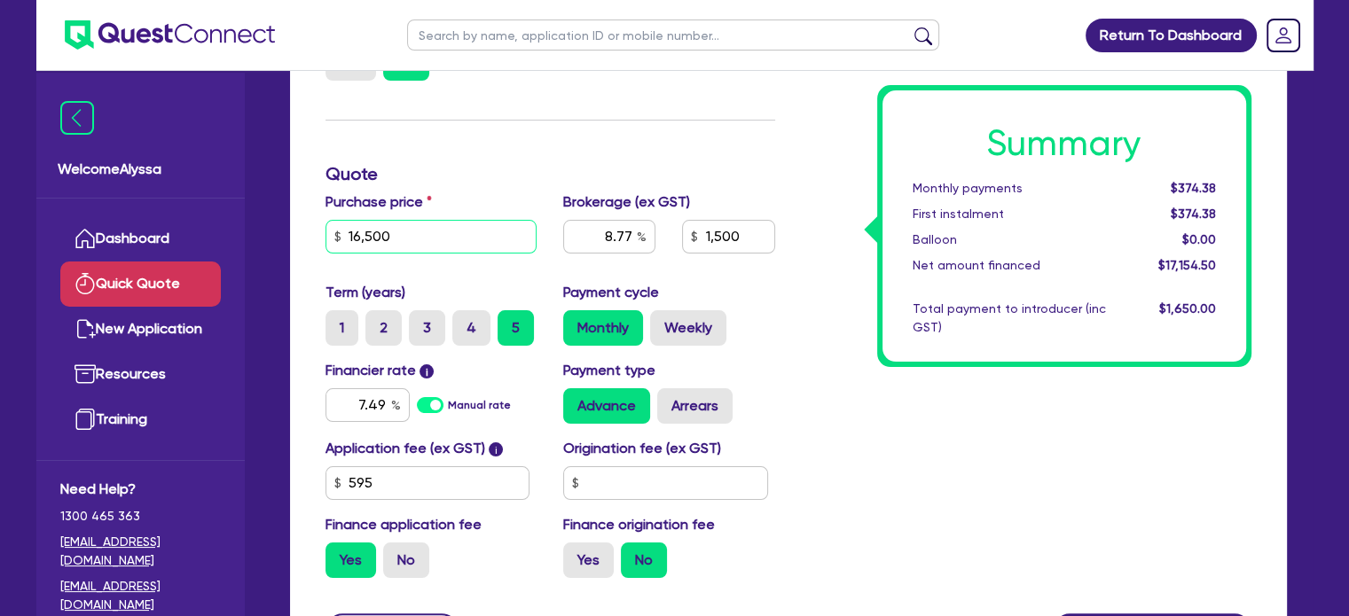
click at [416, 233] on input "16,500" at bounding box center [431, 237] width 212 height 34
type input "5"
type input "20,000"
type input "8.77"
type input "1,500"
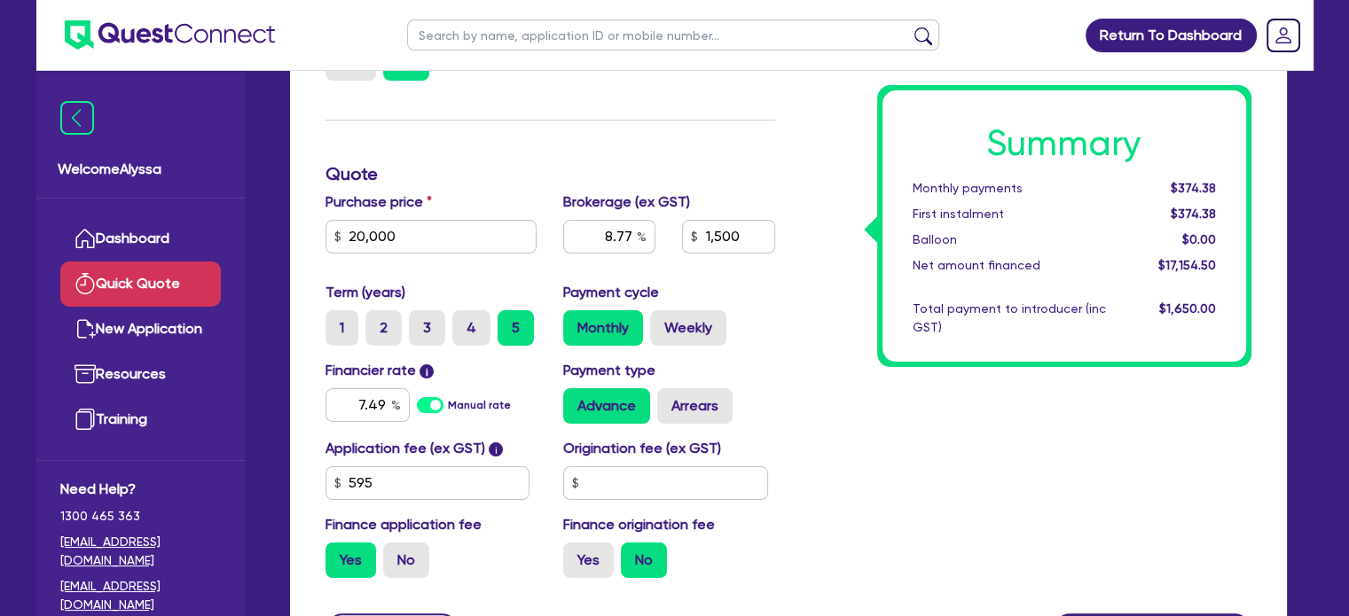
click at [438, 176] on h3 "Quote" at bounding box center [550, 173] width 450 height 21
type input "7.28"
type input "1,500"
click at [448, 246] on input "20,000" at bounding box center [431, 237] width 212 height 34
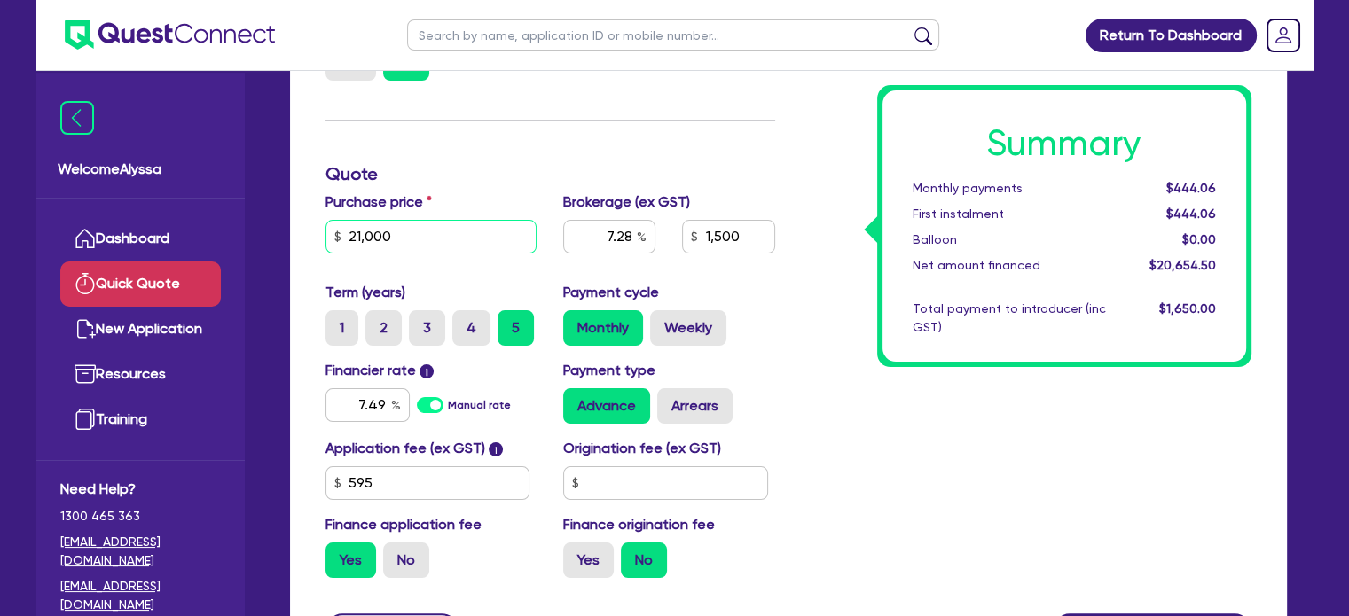
type input "21,000"
type input "7.28"
type input "1,500"
type input "6.94"
type input "1,500"
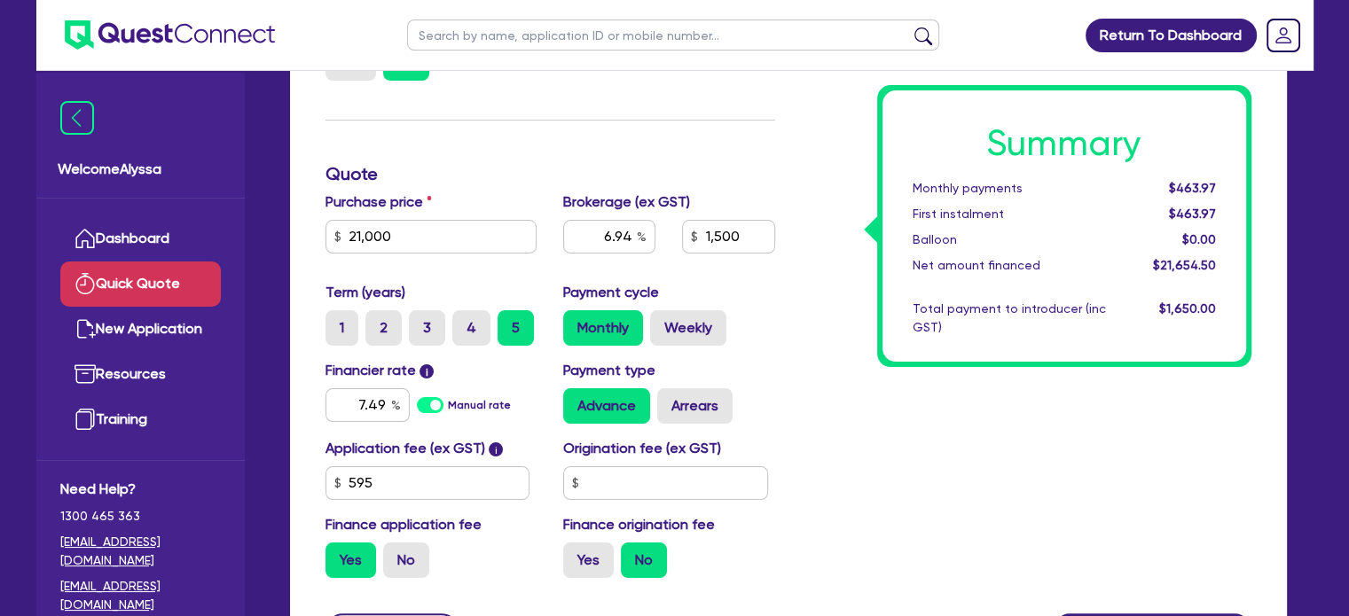
click at [528, 182] on h3 "Quote" at bounding box center [550, 173] width 450 height 21
click at [395, 231] on input "21,000" at bounding box center [431, 237] width 212 height 34
type input "22,000"
type input "6.94"
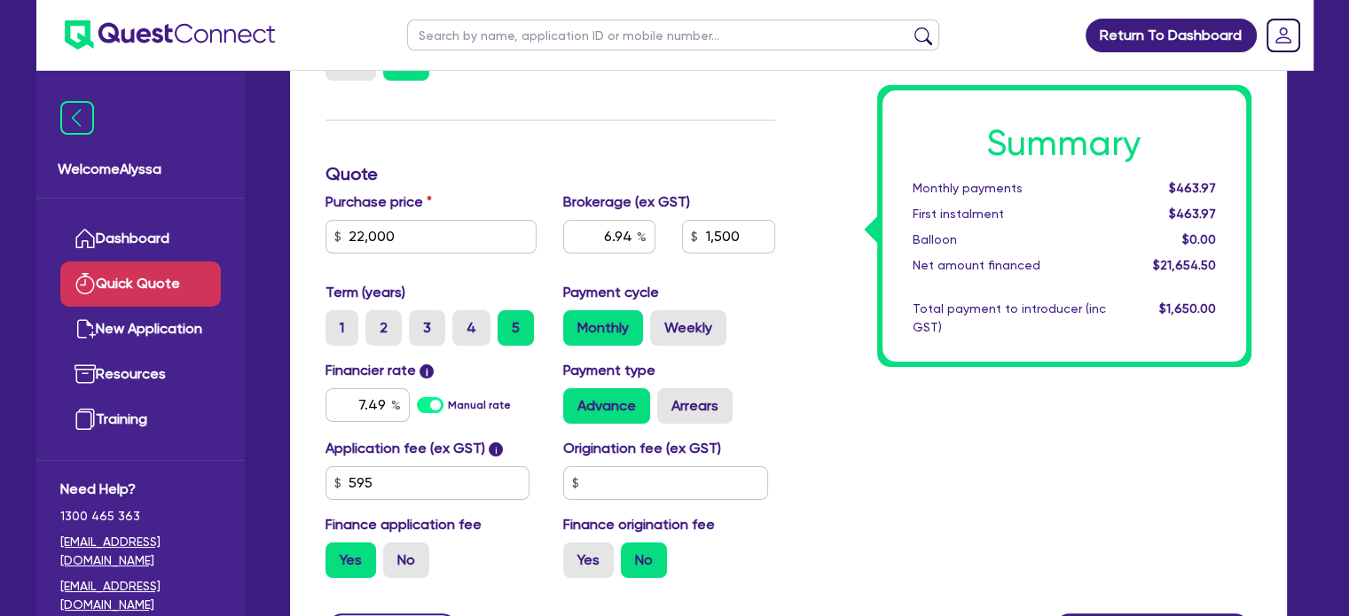
type input "1,500"
type input "6.63"
type input "1,500"
click at [463, 163] on h3 "Quote" at bounding box center [550, 173] width 450 height 21
